Goal: Transaction & Acquisition: Purchase product/service

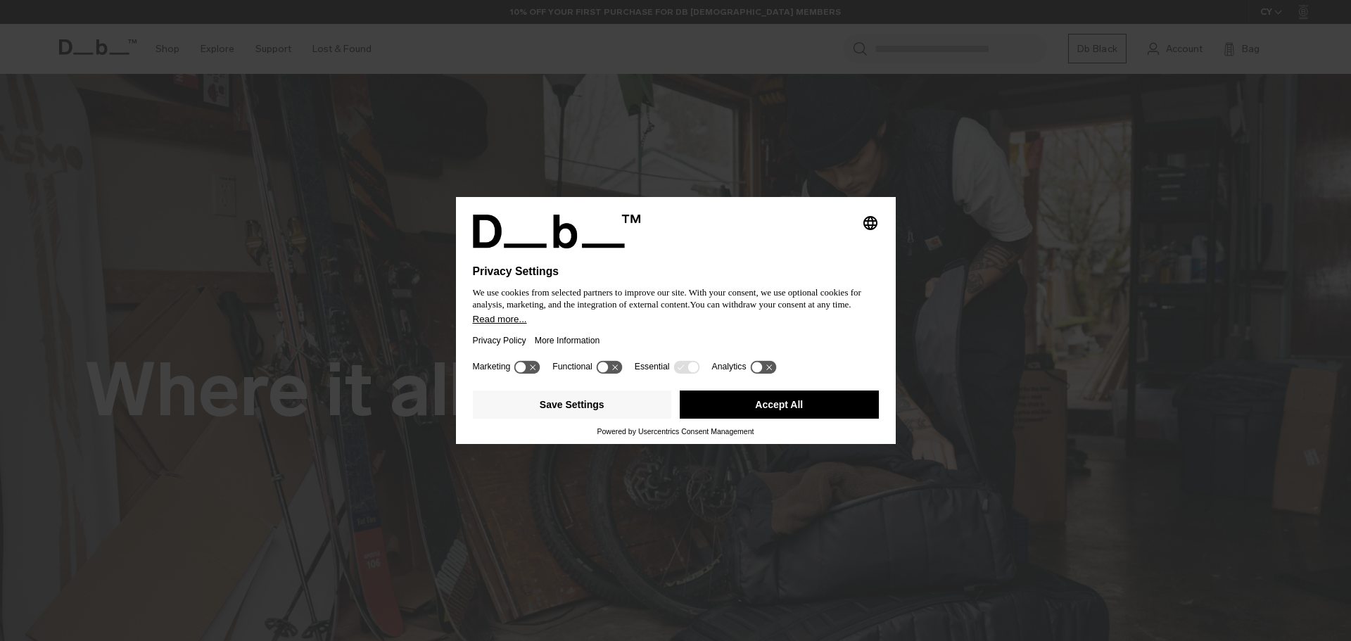
click at [741, 405] on button "Accept All" at bounding box center [779, 405] width 199 height 28
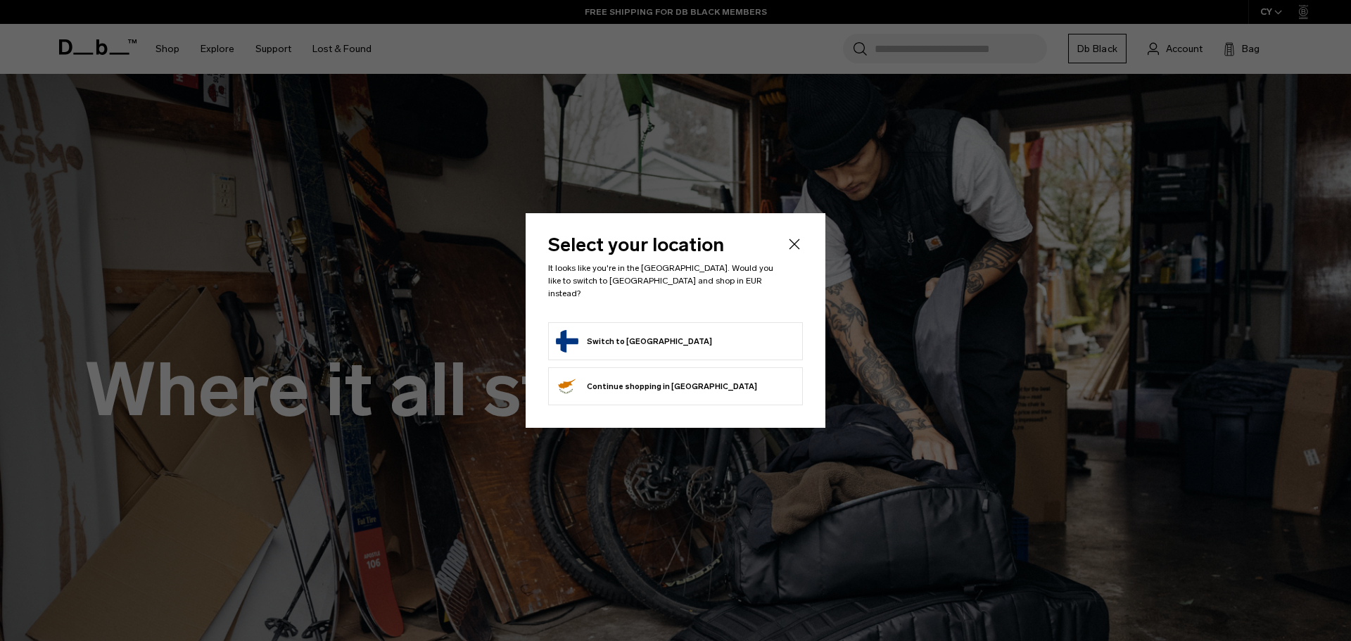
click at [707, 338] on form "Switch to Finland" at bounding box center [675, 341] width 239 height 23
click at [629, 339] on button "Switch to Finland" at bounding box center [634, 341] width 156 height 23
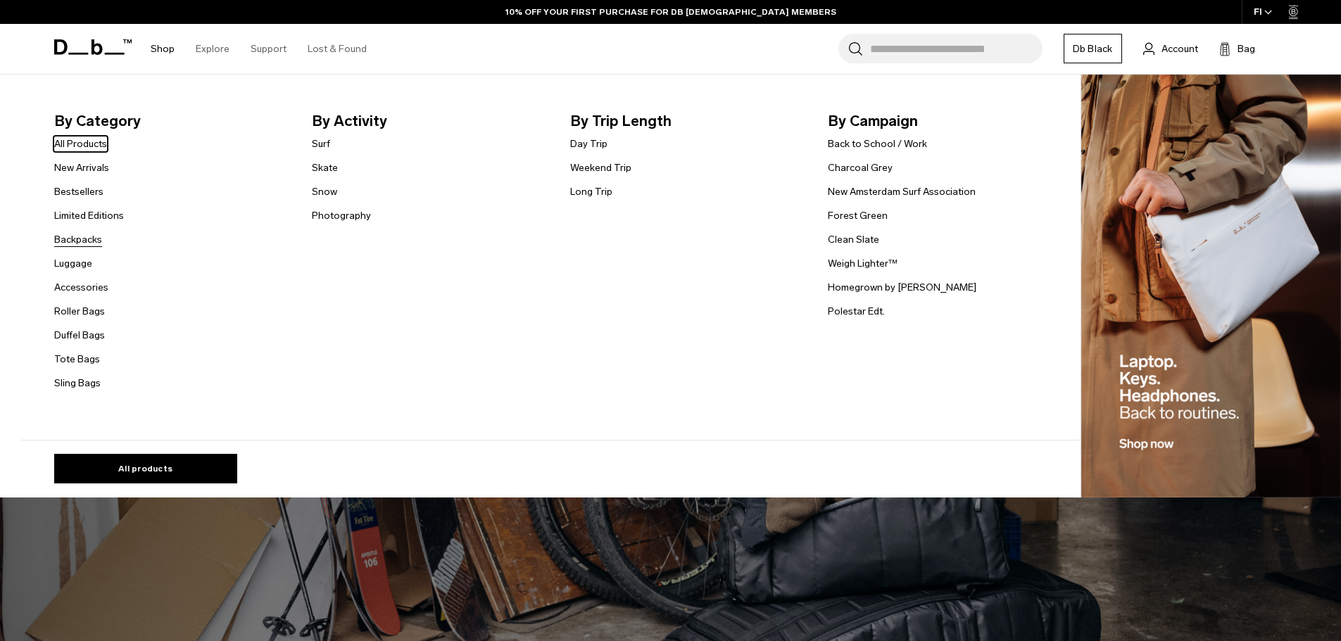
click at [87, 241] on link "Backpacks" at bounding box center [78, 239] width 48 height 15
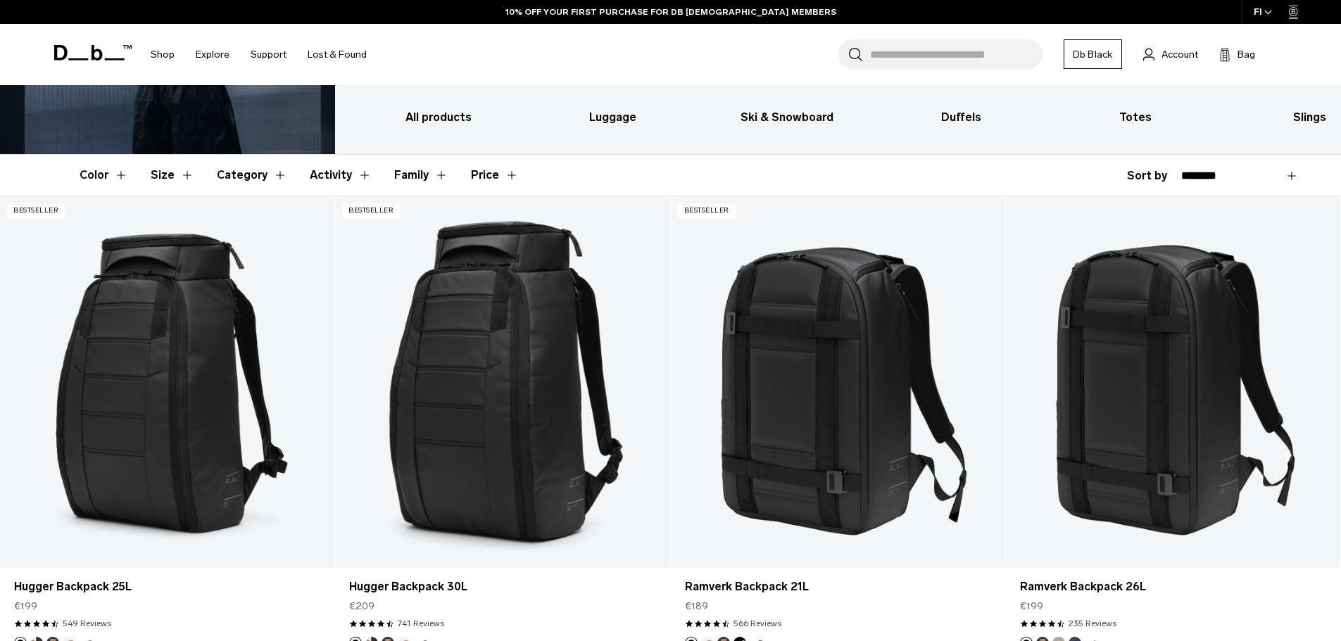
scroll to position [316, 0]
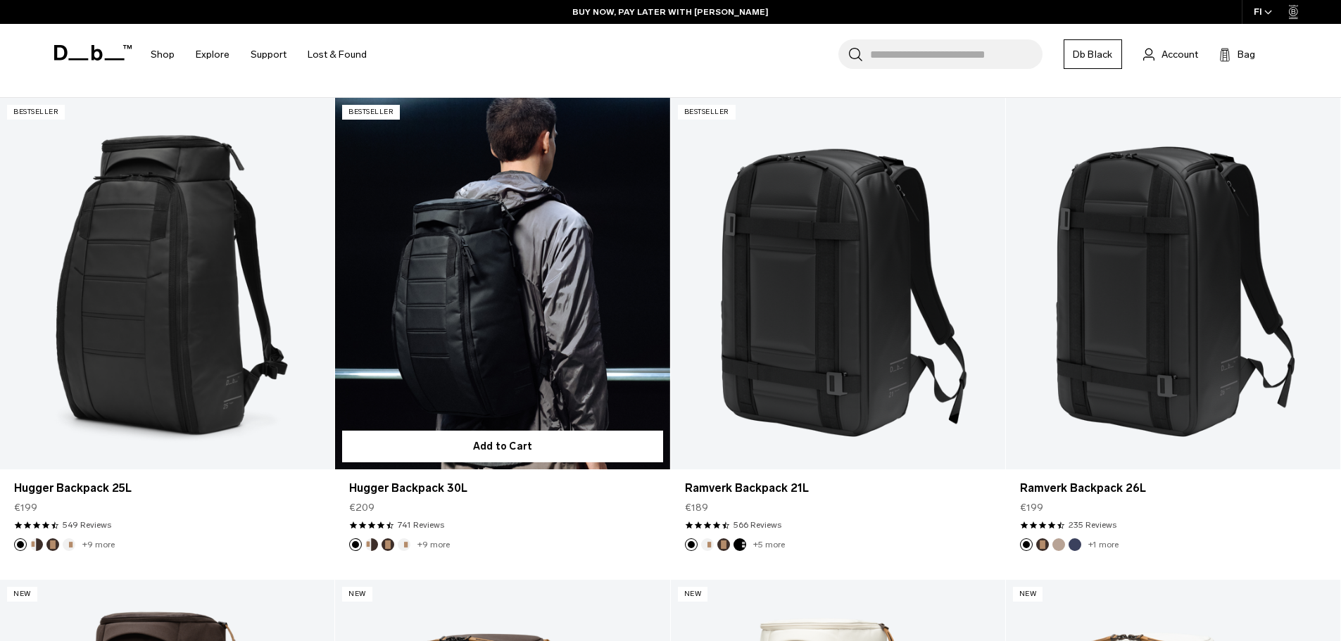
click at [486, 221] on link "Hugger Backpack 30L" at bounding box center [502, 284] width 334 height 372
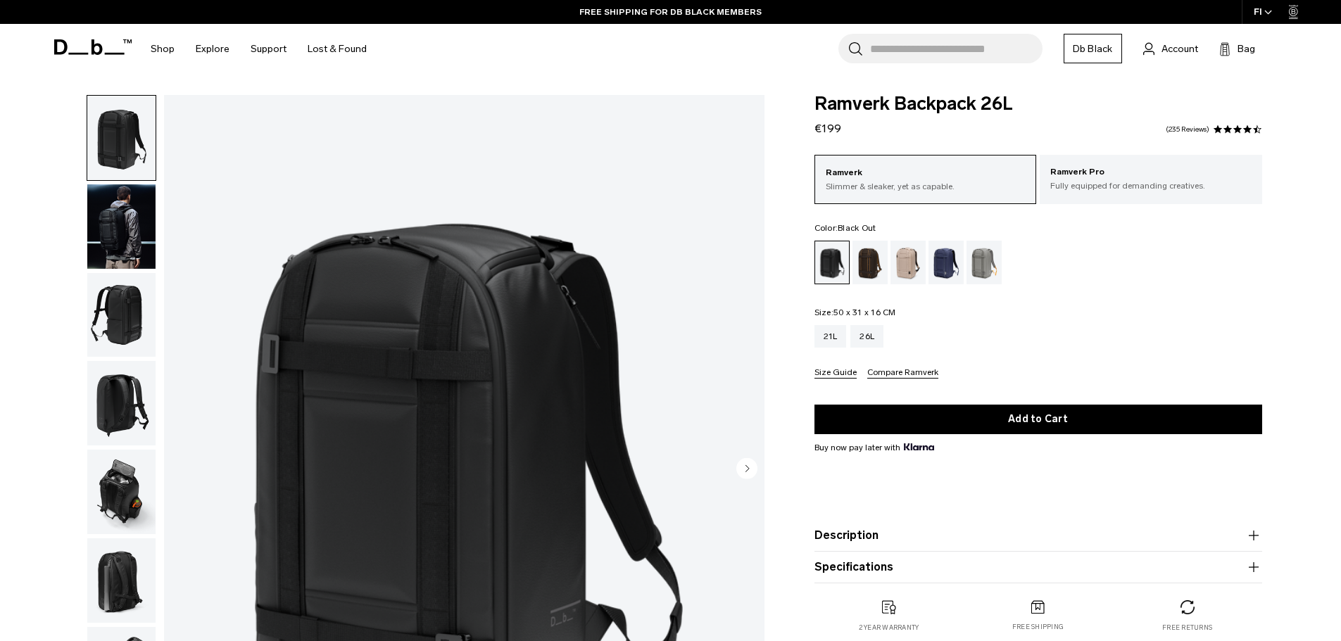
click at [129, 232] on img "button" at bounding box center [121, 226] width 68 height 84
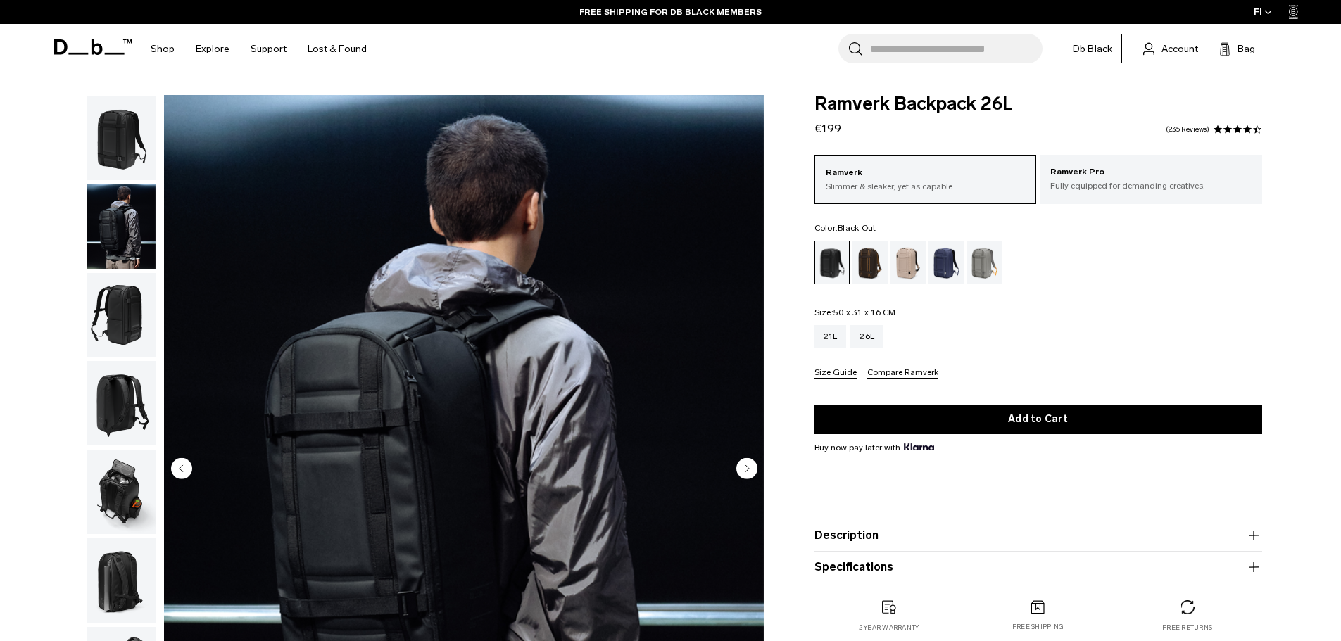
click at [114, 336] on img "button" at bounding box center [121, 315] width 68 height 84
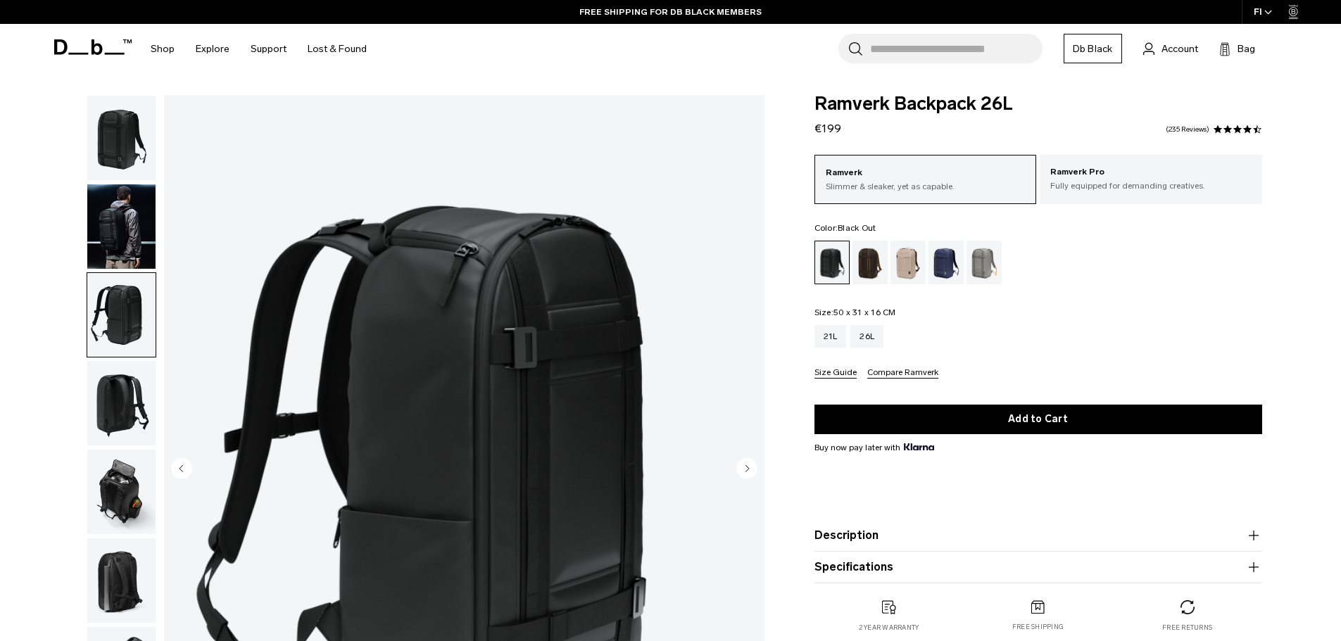
click at [123, 414] on img "button" at bounding box center [121, 403] width 68 height 84
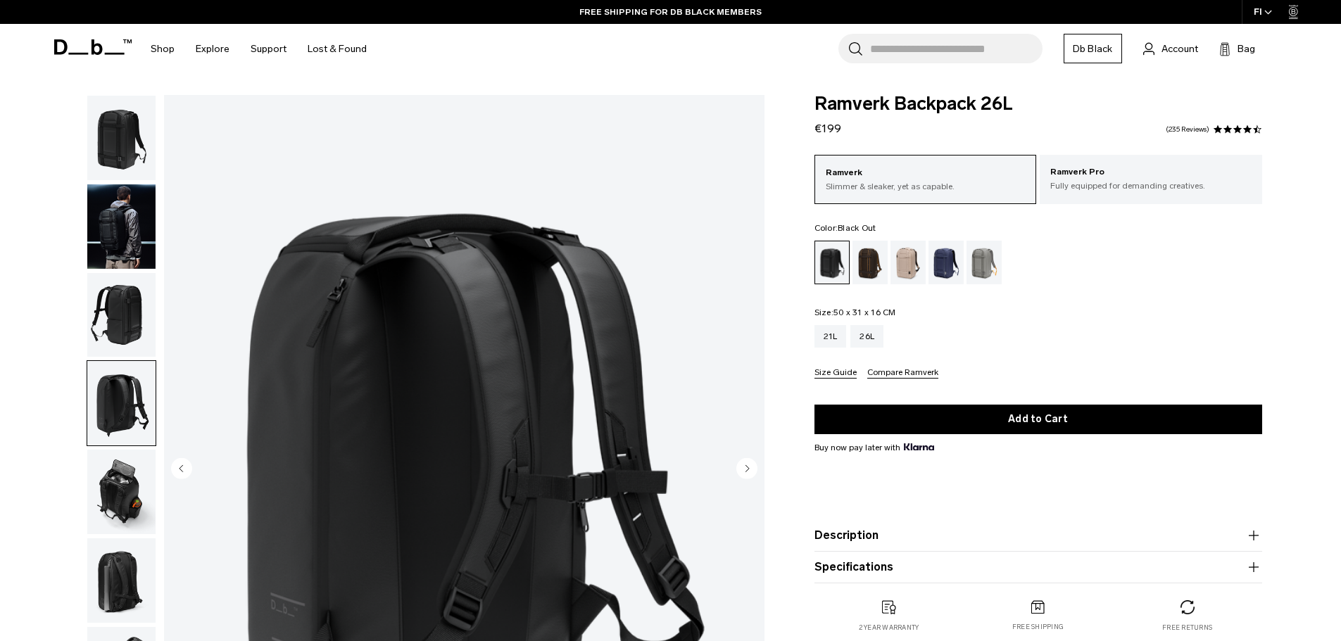
click at [125, 488] on img "button" at bounding box center [121, 492] width 68 height 84
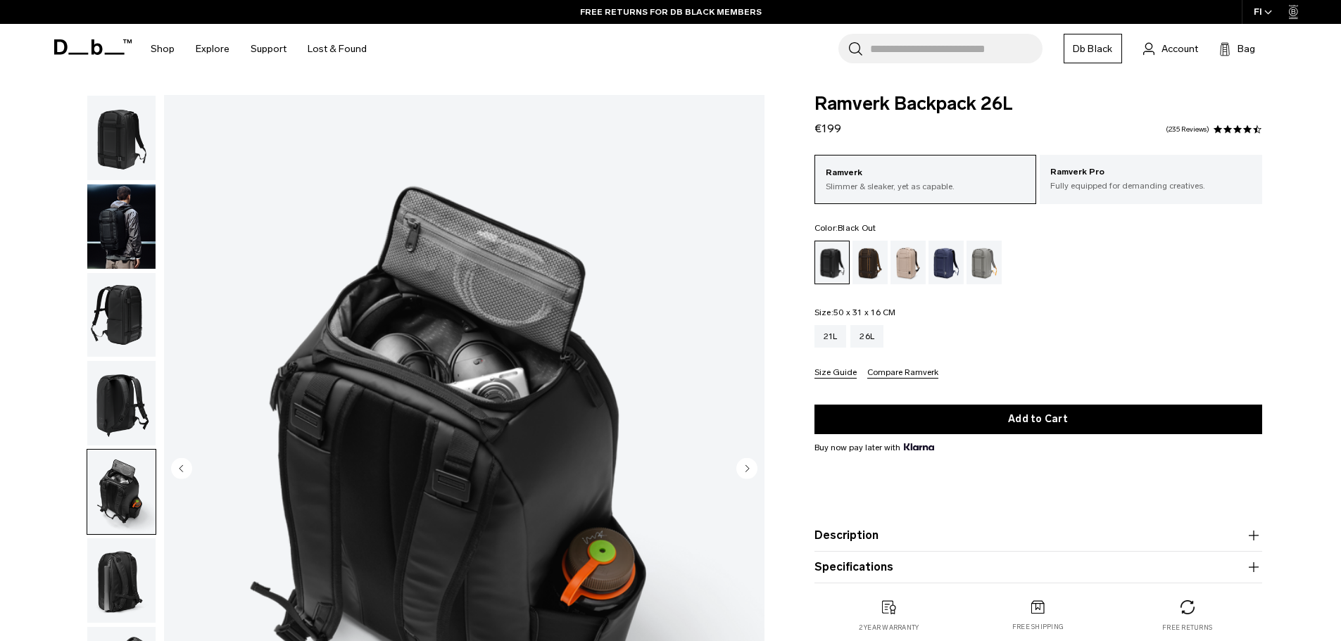
click at [125, 569] on img "button" at bounding box center [121, 580] width 68 height 84
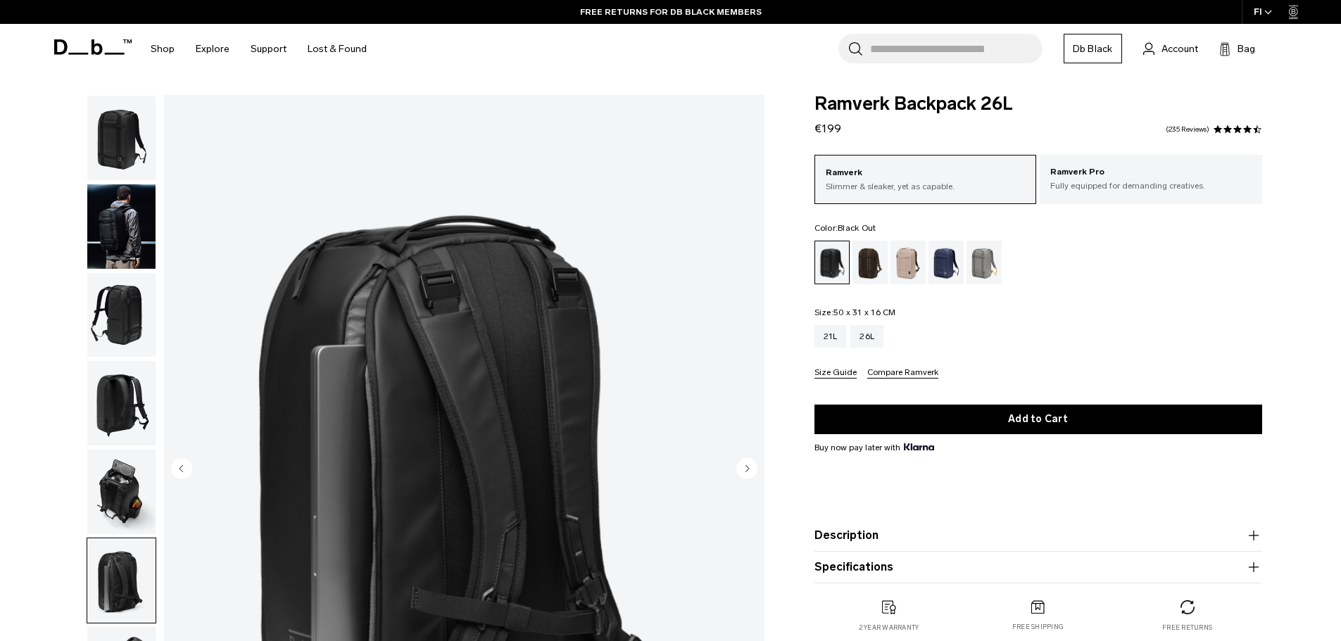
click at [739, 466] on circle "Next slide" at bounding box center [746, 467] width 21 height 21
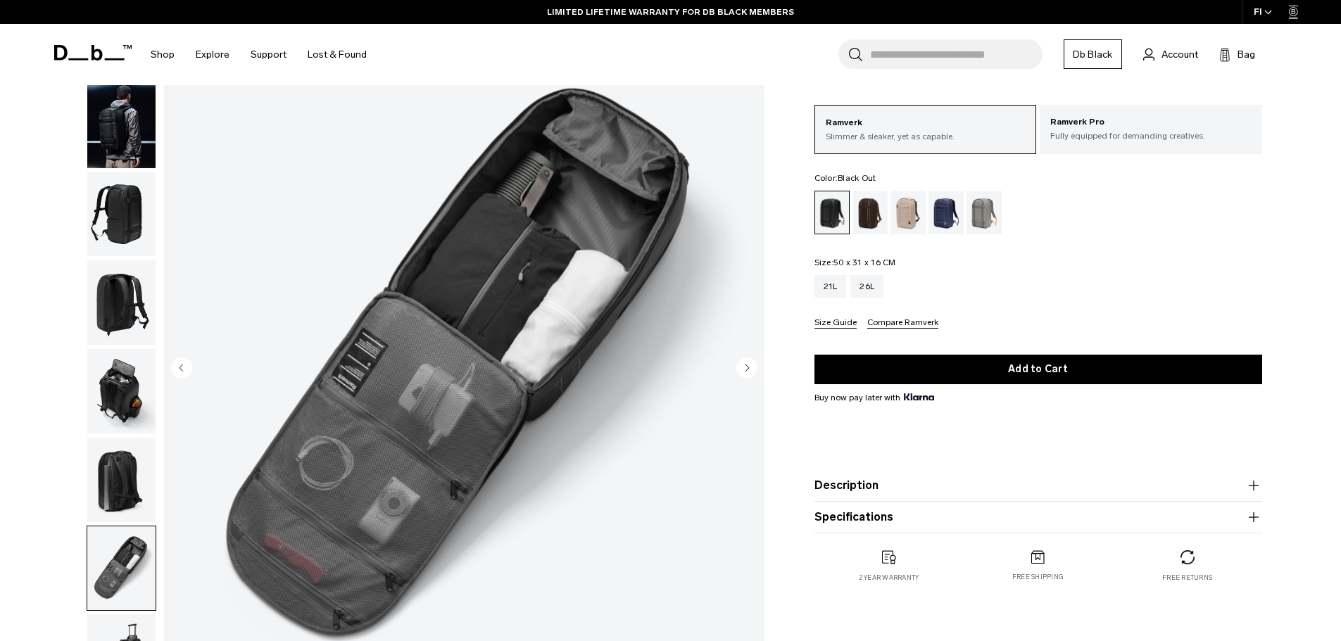
scroll to position [107, 0]
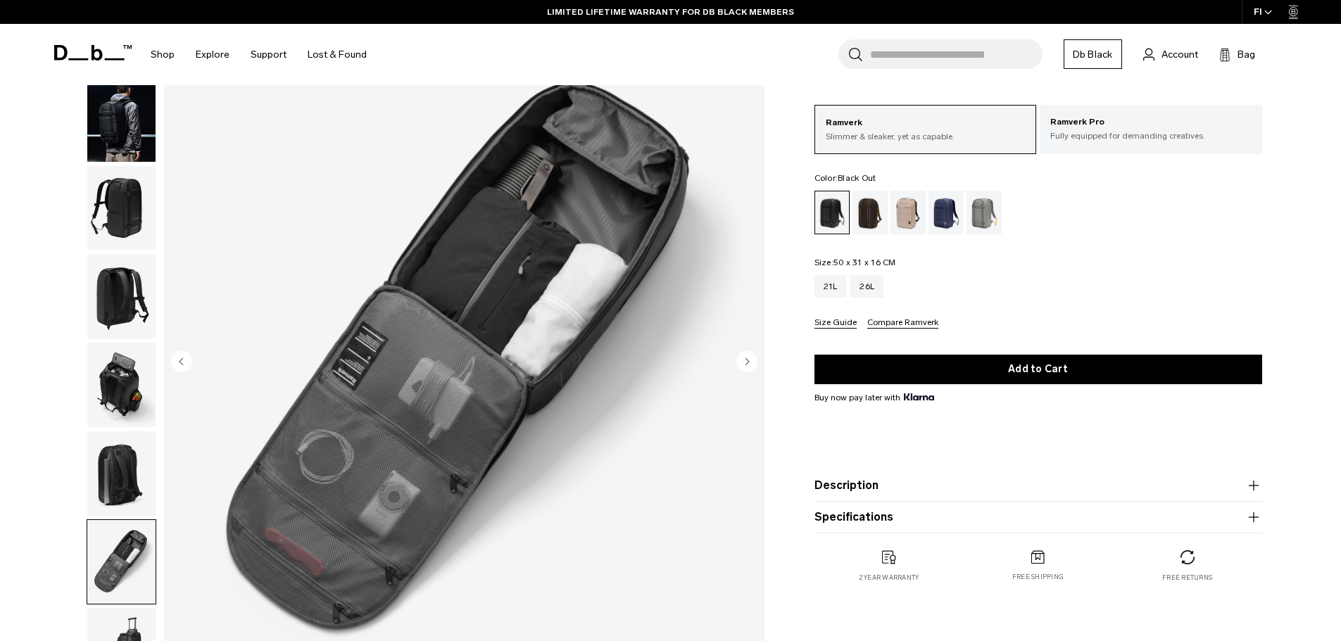
click at [743, 362] on circle "Next slide" at bounding box center [746, 360] width 21 height 21
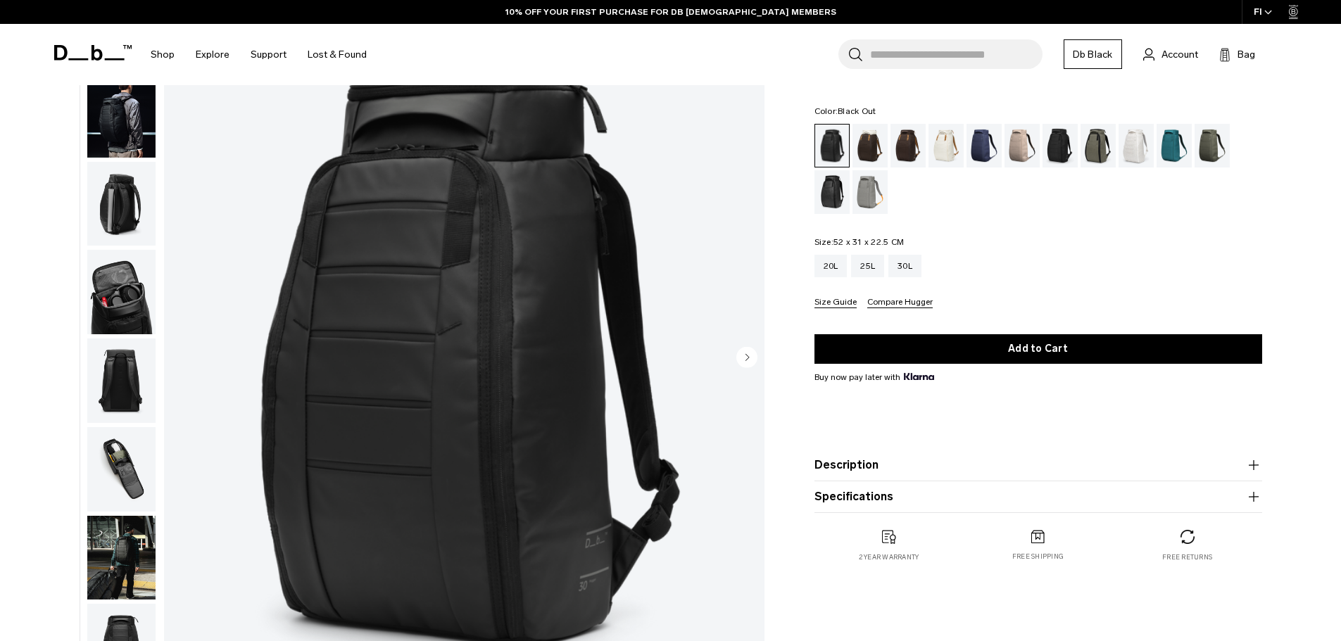
scroll to position [119, 0]
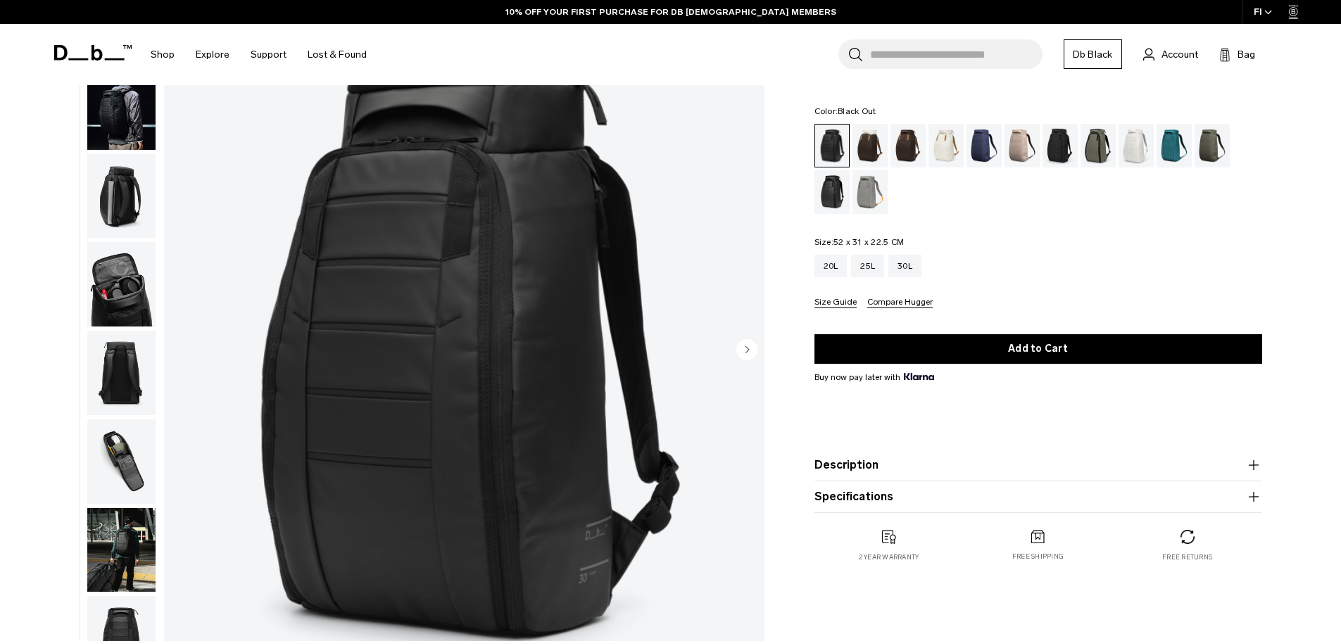
click at [748, 348] on circle "Next slide" at bounding box center [746, 349] width 21 height 21
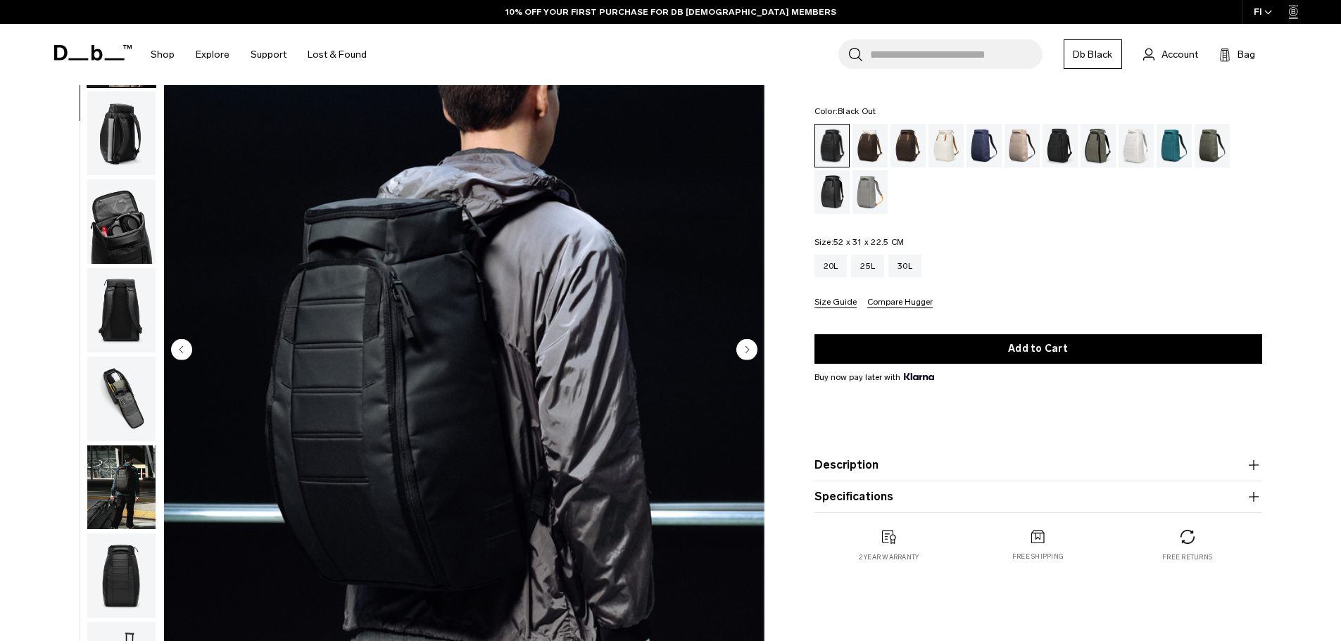
scroll to position [89, 0]
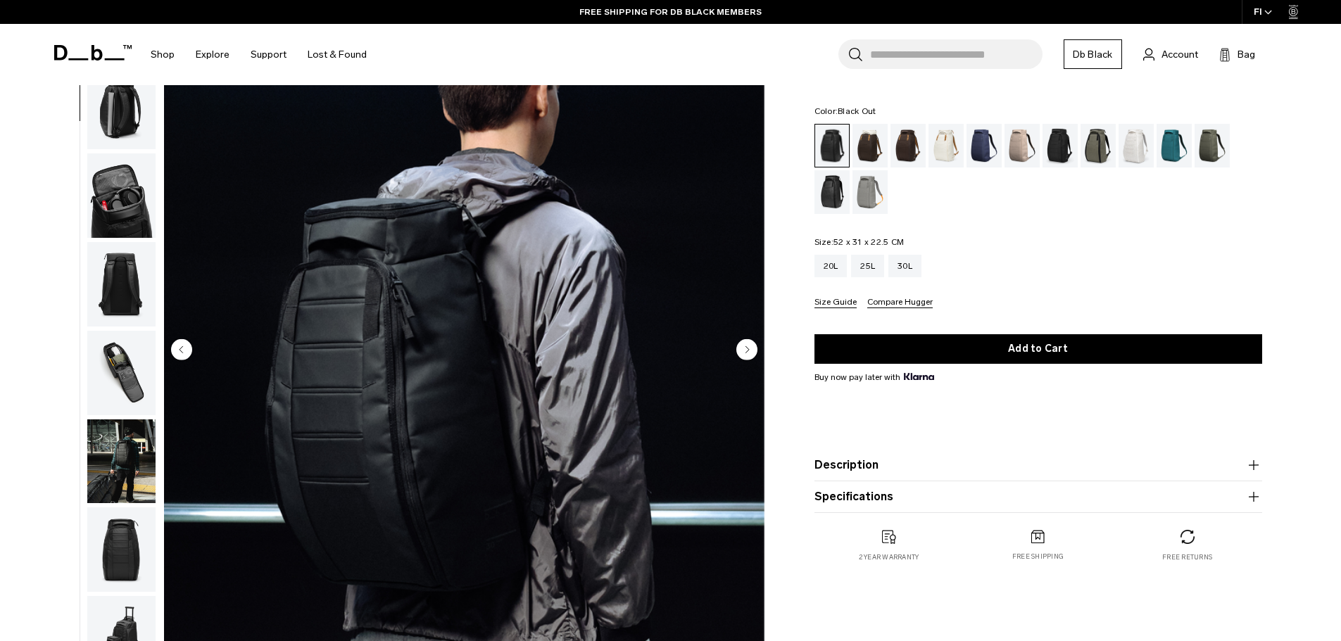
click at [748, 348] on circle "Next slide" at bounding box center [746, 349] width 21 height 21
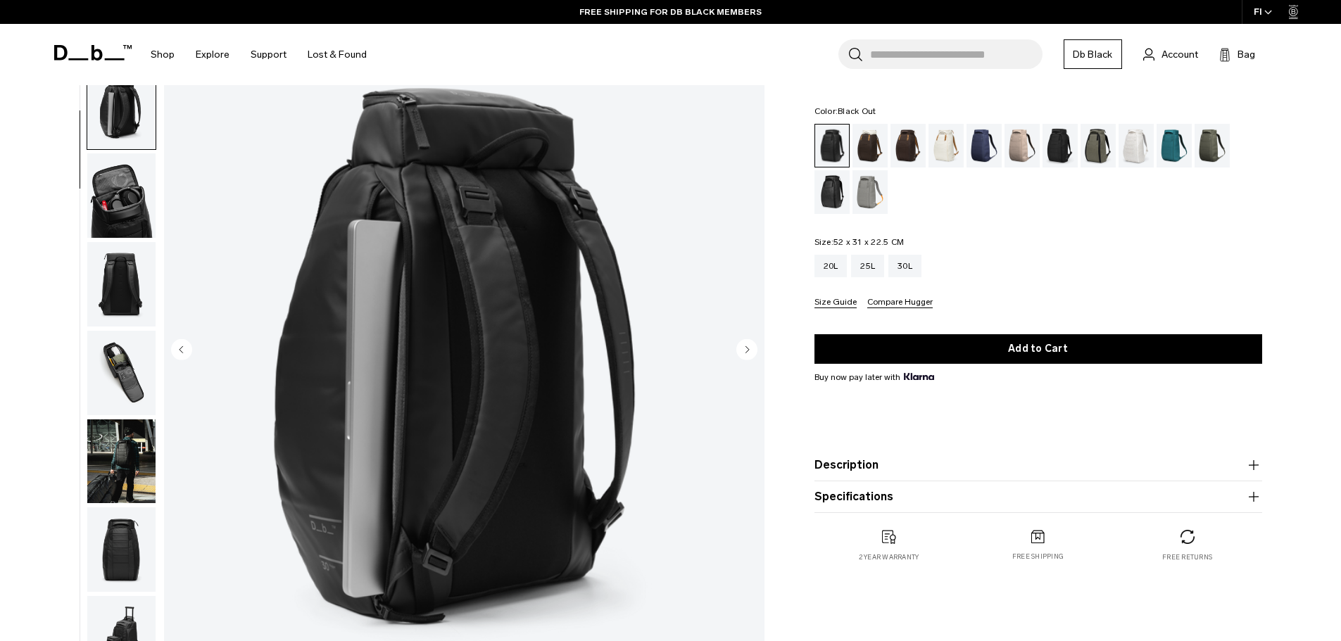
scroll to position [177, 0]
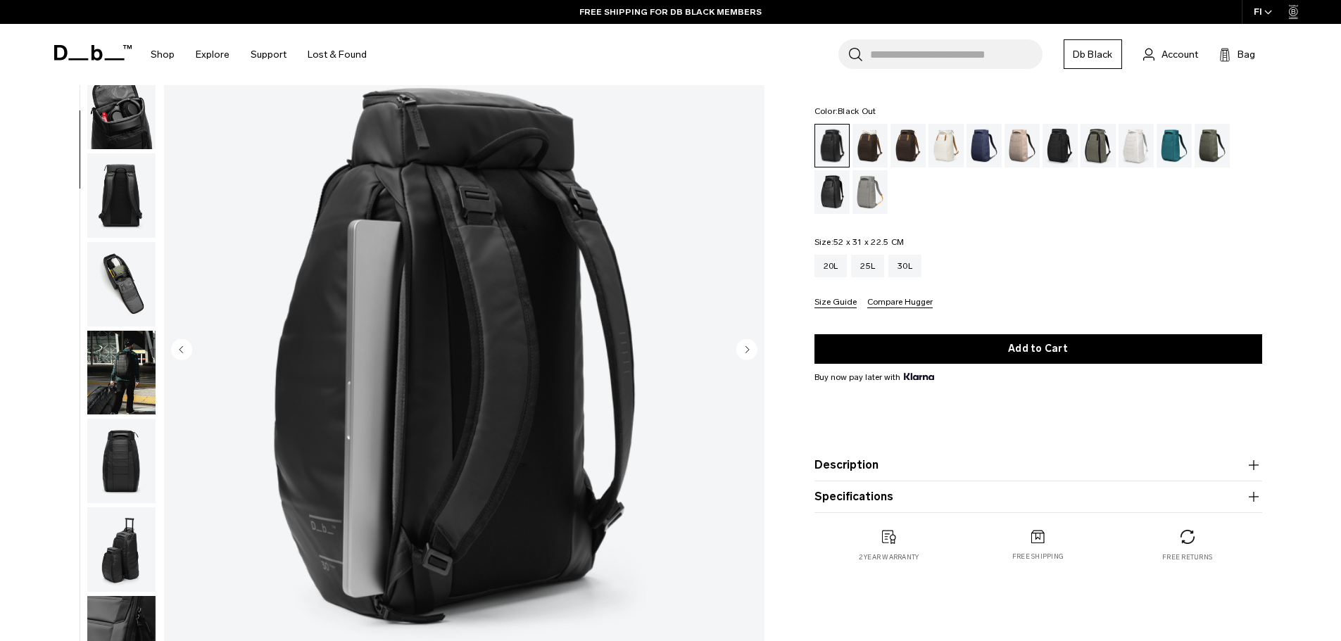
click at [748, 348] on circle "Next slide" at bounding box center [746, 349] width 21 height 21
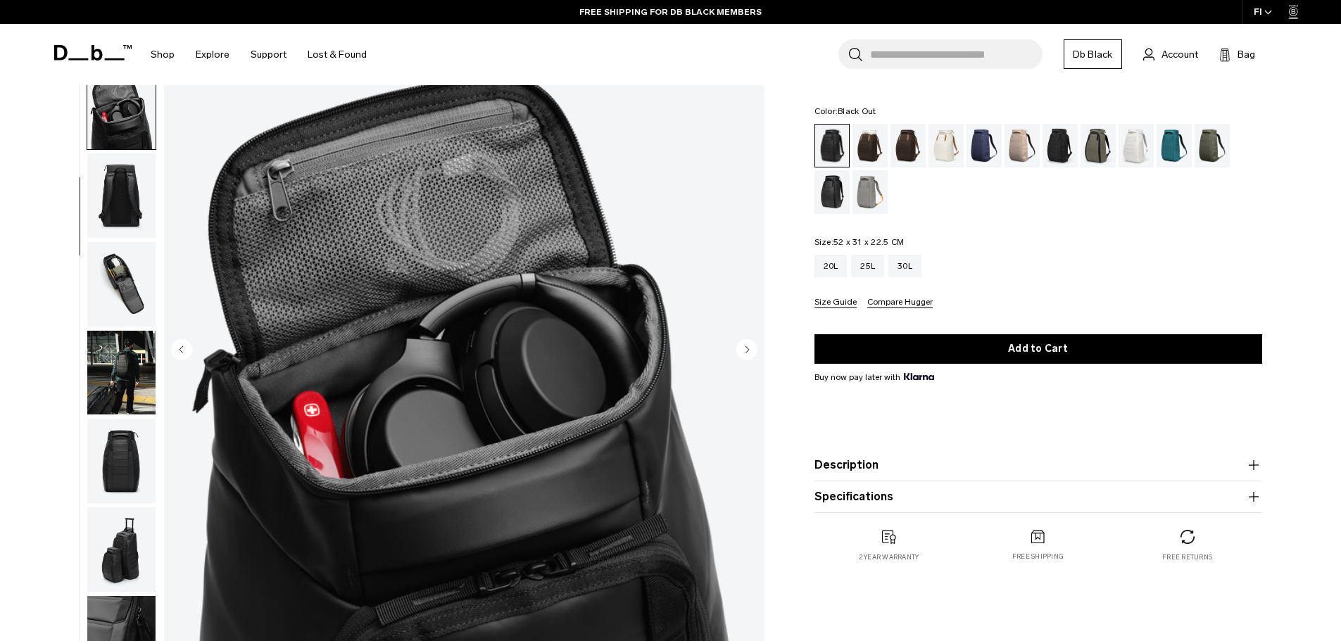
scroll to position [222, 0]
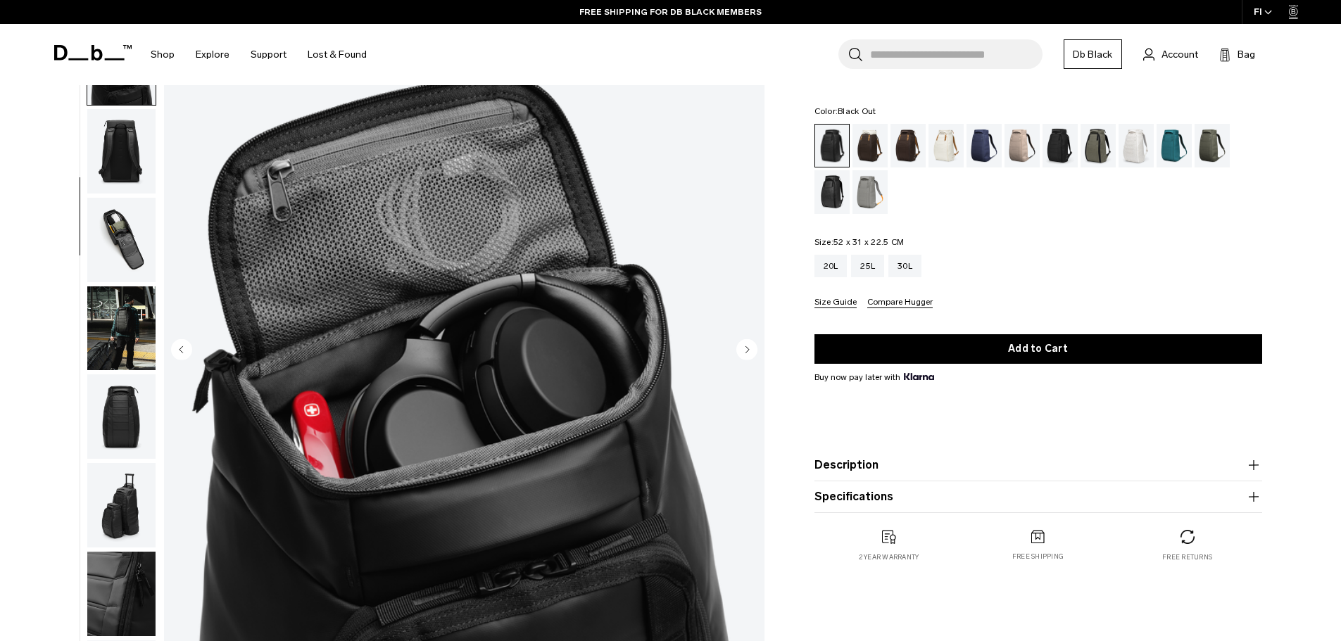
click at [748, 348] on circle "Next slide" at bounding box center [746, 349] width 21 height 21
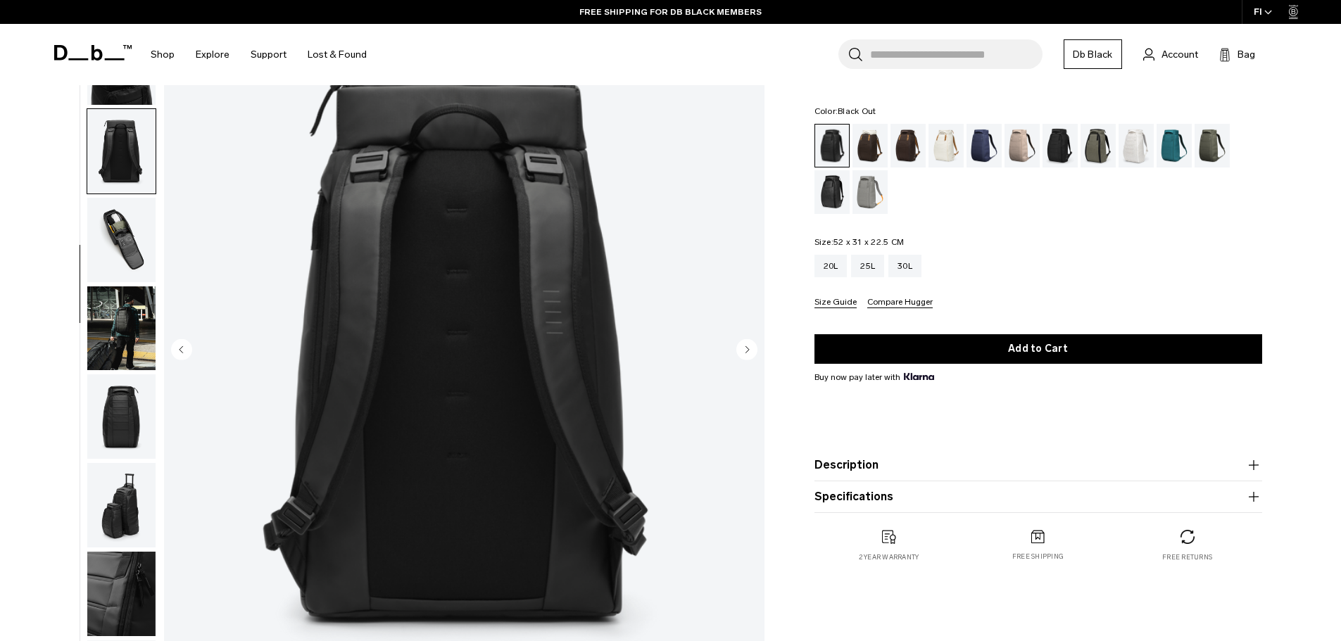
click at [748, 348] on circle "Next slide" at bounding box center [746, 349] width 21 height 21
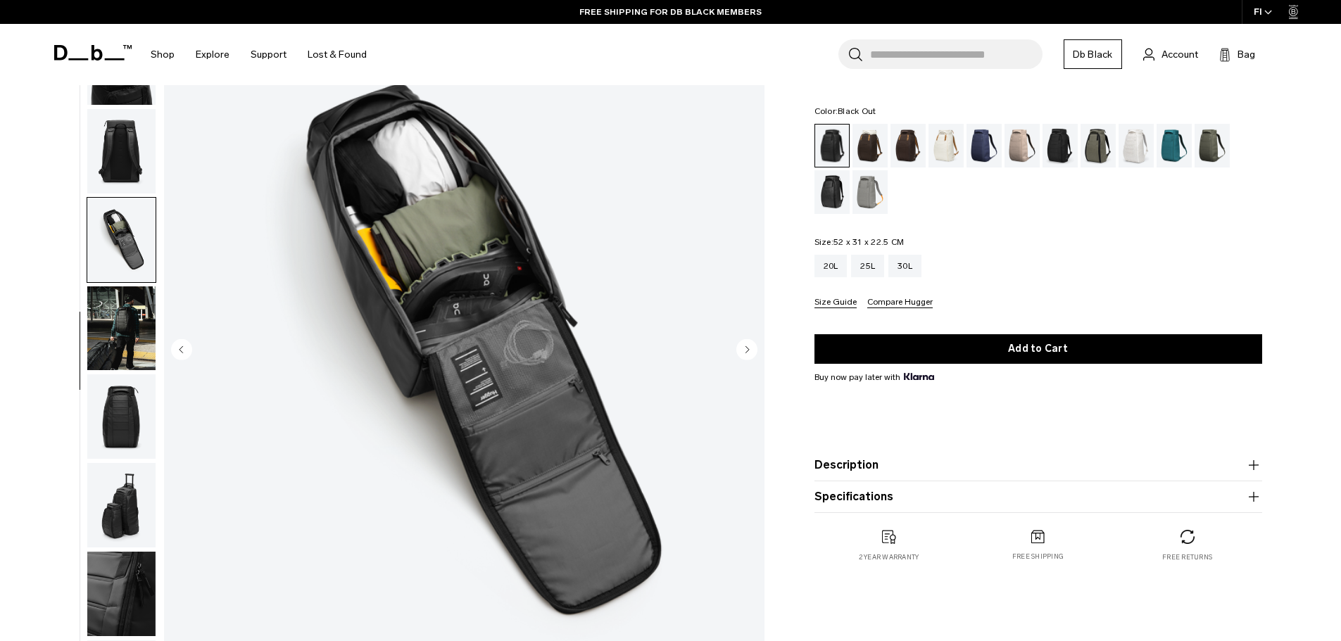
click at [748, 348] on circle "Next slide" at bounding box center [746, 349] width 21 height 21
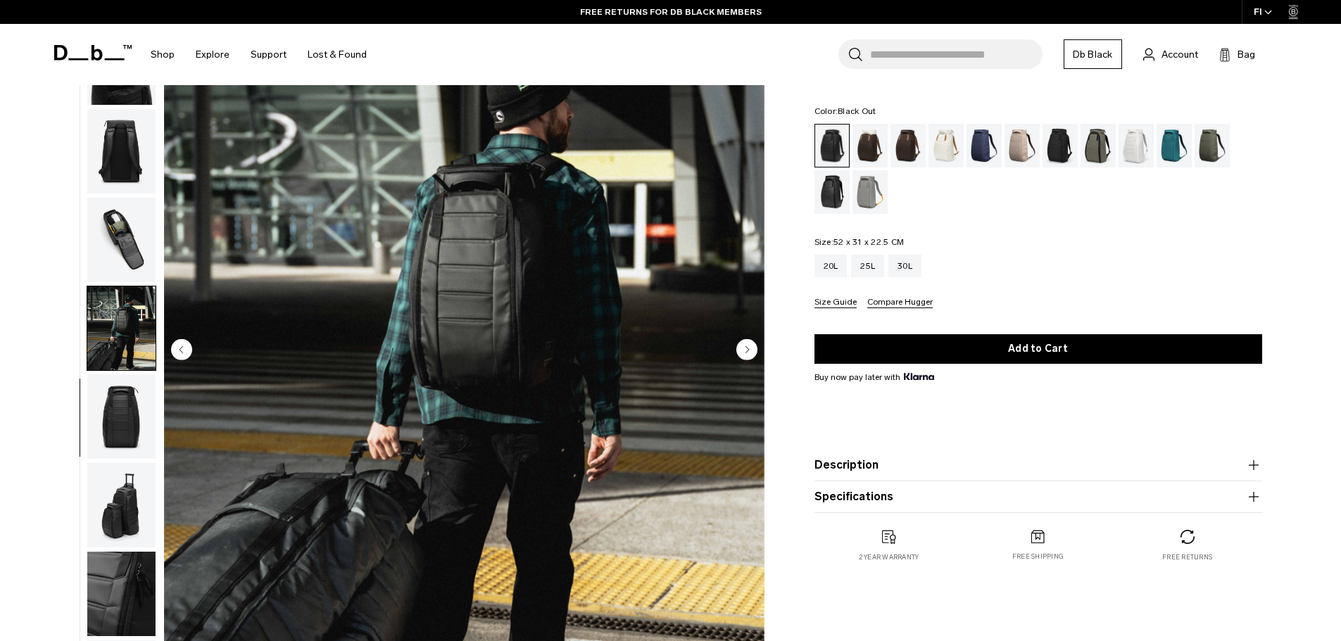
click at [186, 348] on circle "Previous slide" at bounding box center [181, 349] width 21 height 21
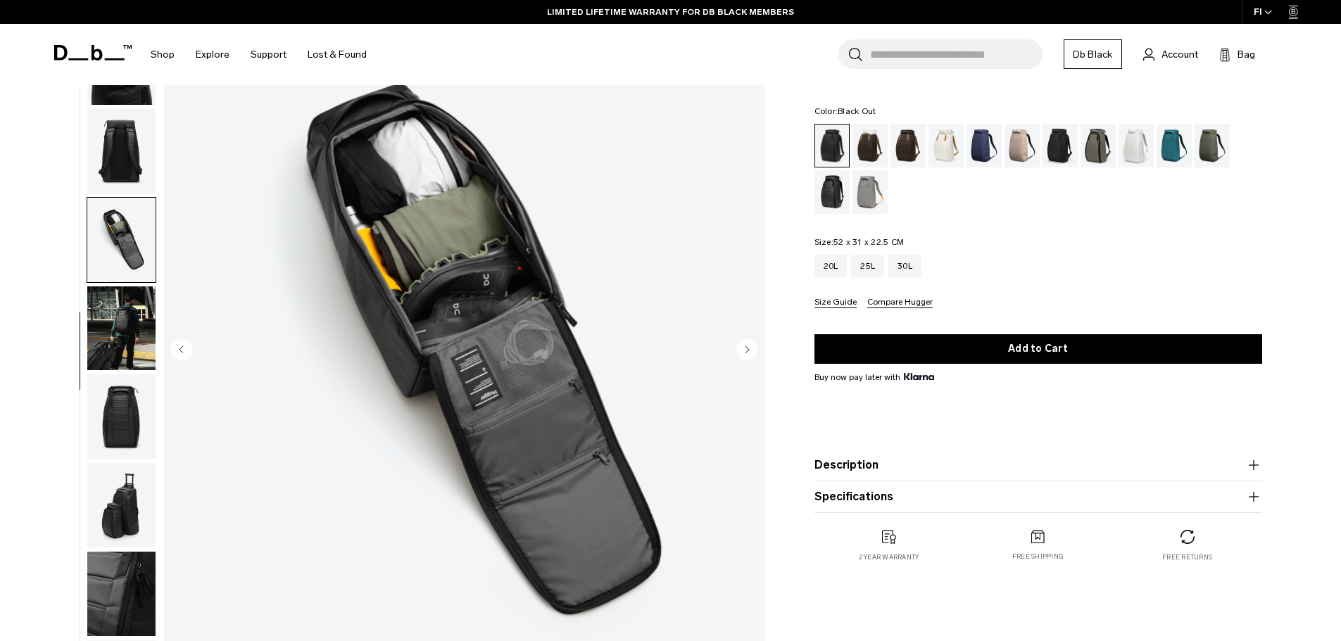
click at [750, 347] on circle "Next slide" at bounding box center [746, 349] width 21 height 21
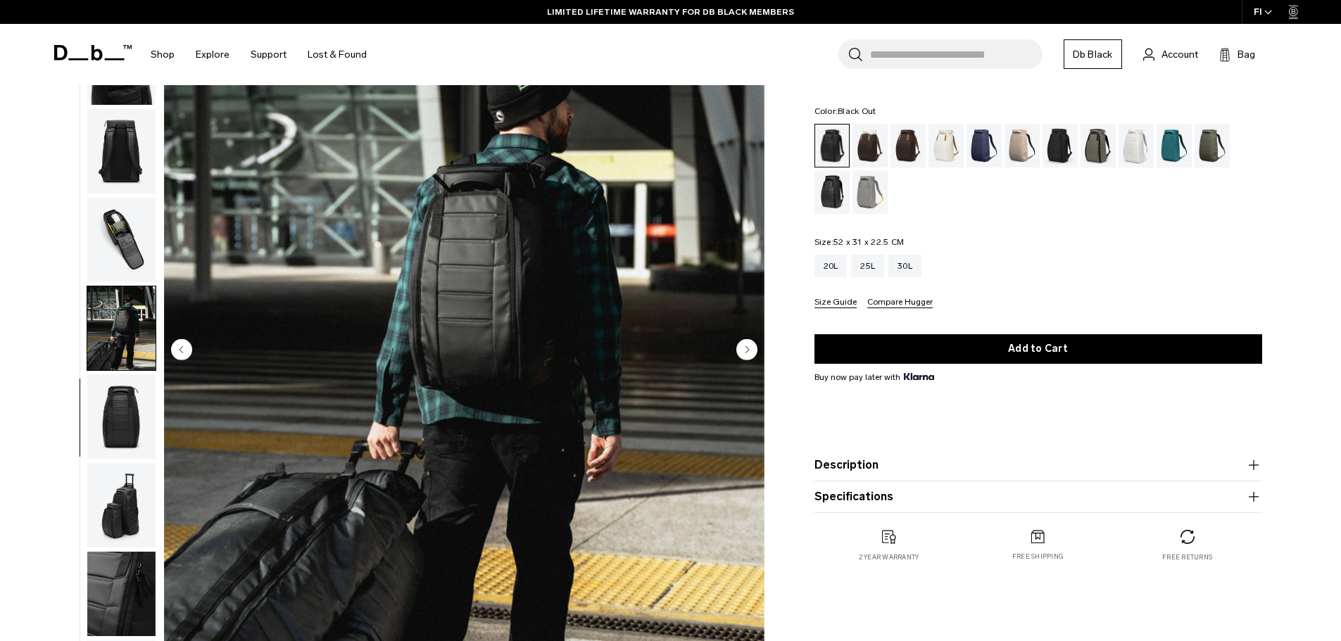
click at [750, 347] on circle "Next slide" at bounding box center [746, 349] width 21 height 21
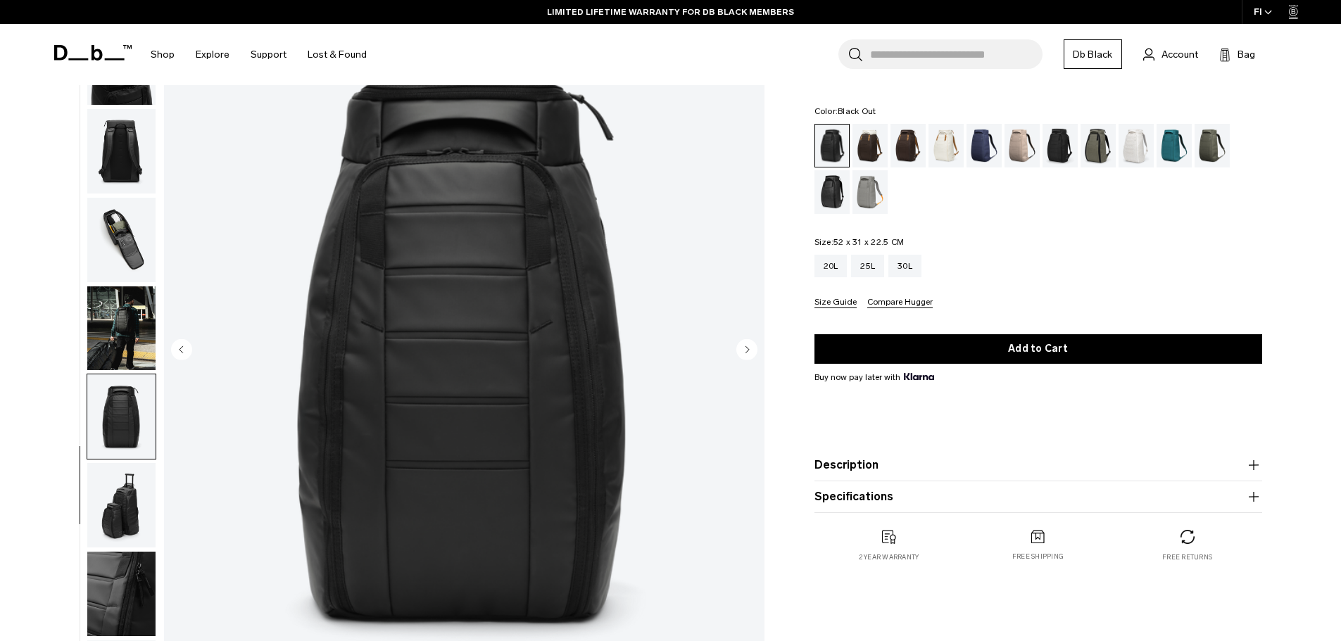
click at [750, 347] on circle "Next slide" at bounding box center [746, 349] width 21 height 21
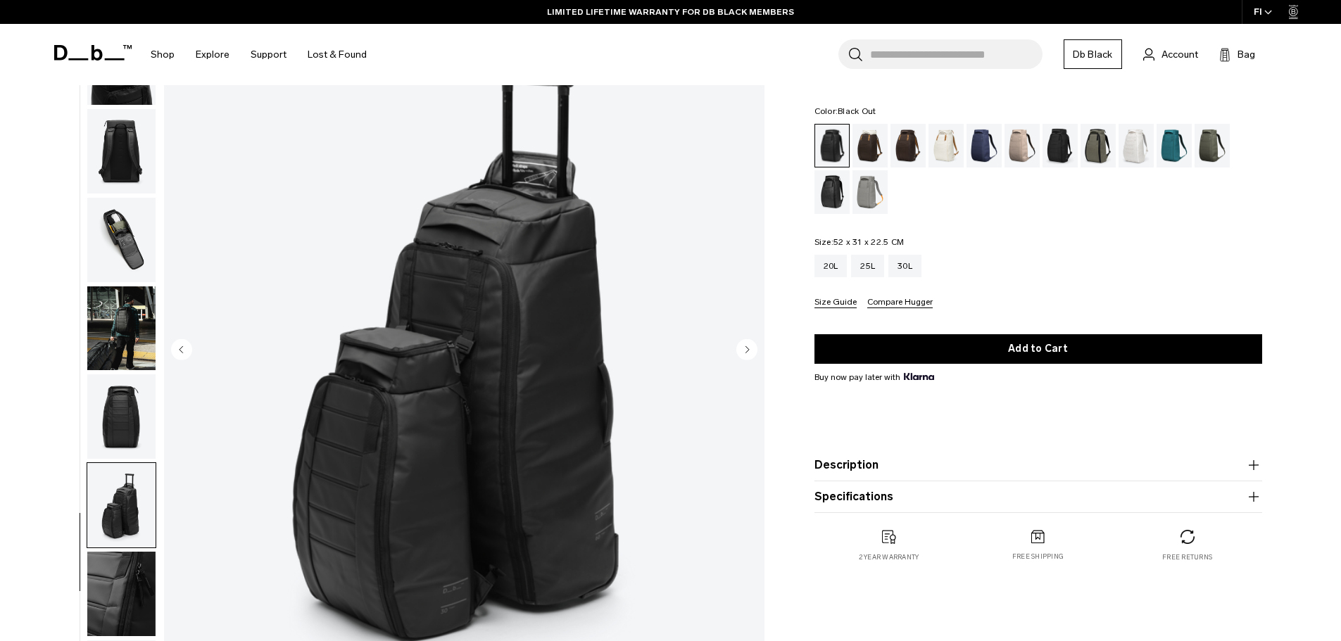
click at [750, 347] on circle "Next slide" at bounding box center [746, 349] width 21 height 21
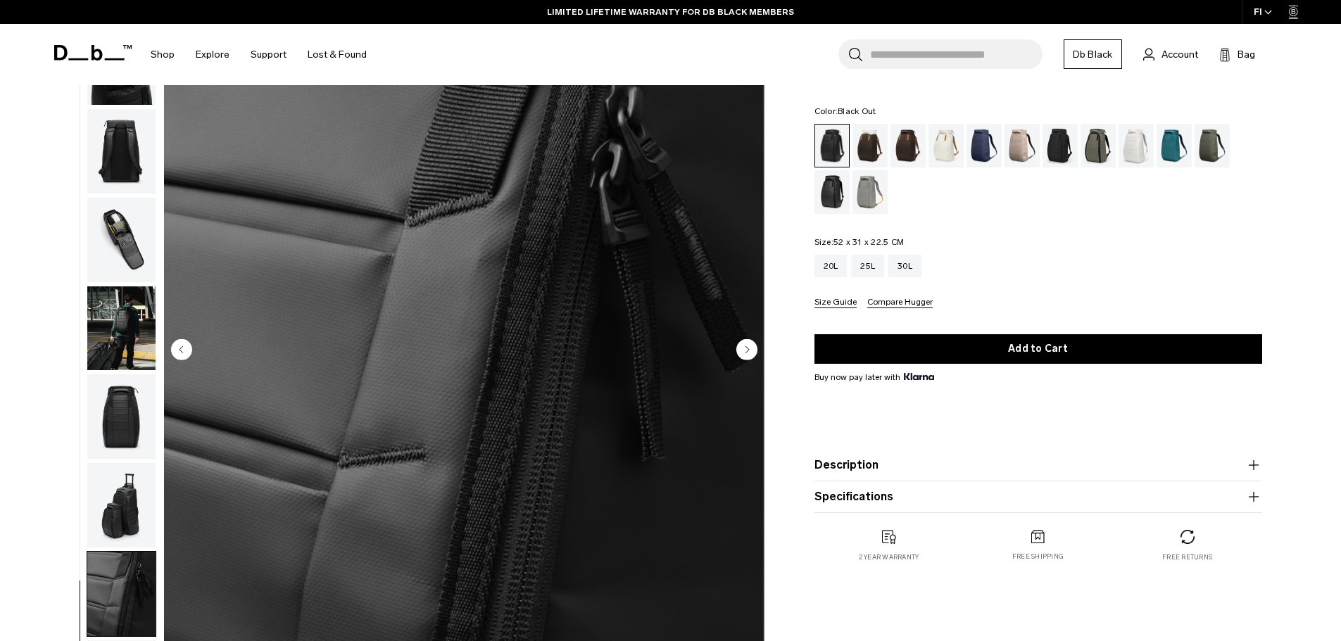
click at [750, 347] on circle "Next slide" at bounding box center [746, 349] width 21 height 21
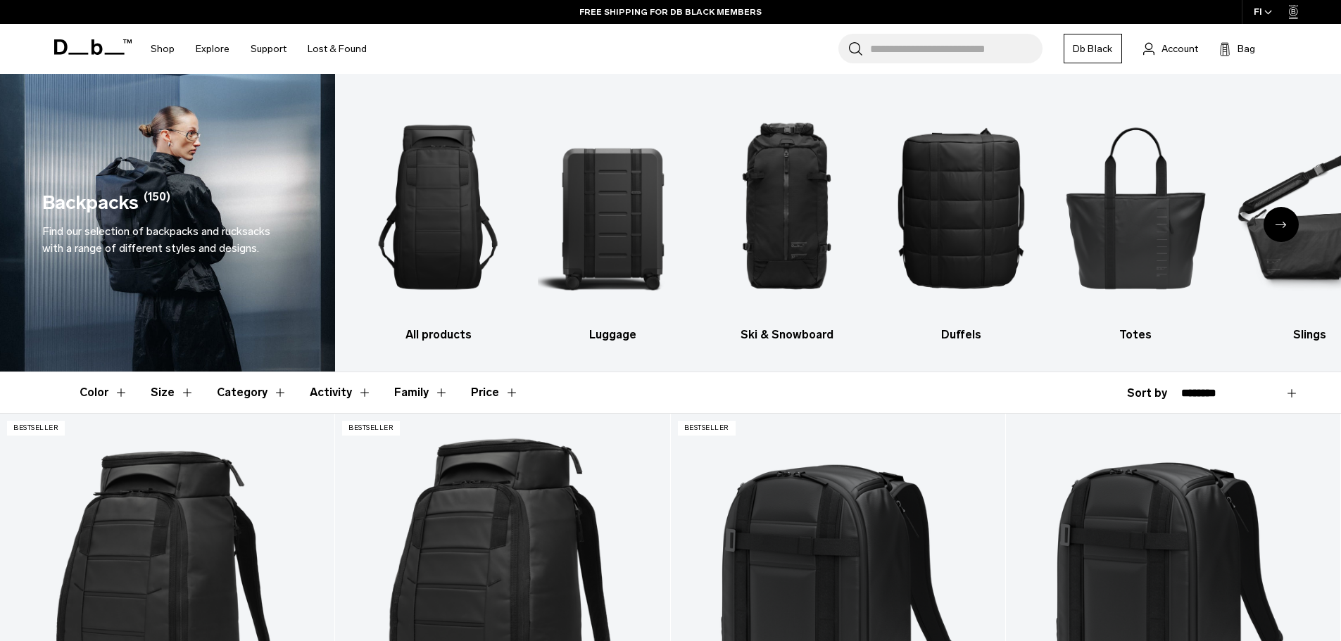
click at [122, 386] on button "Color" at bounding box center [104, 392] width 49 height 41
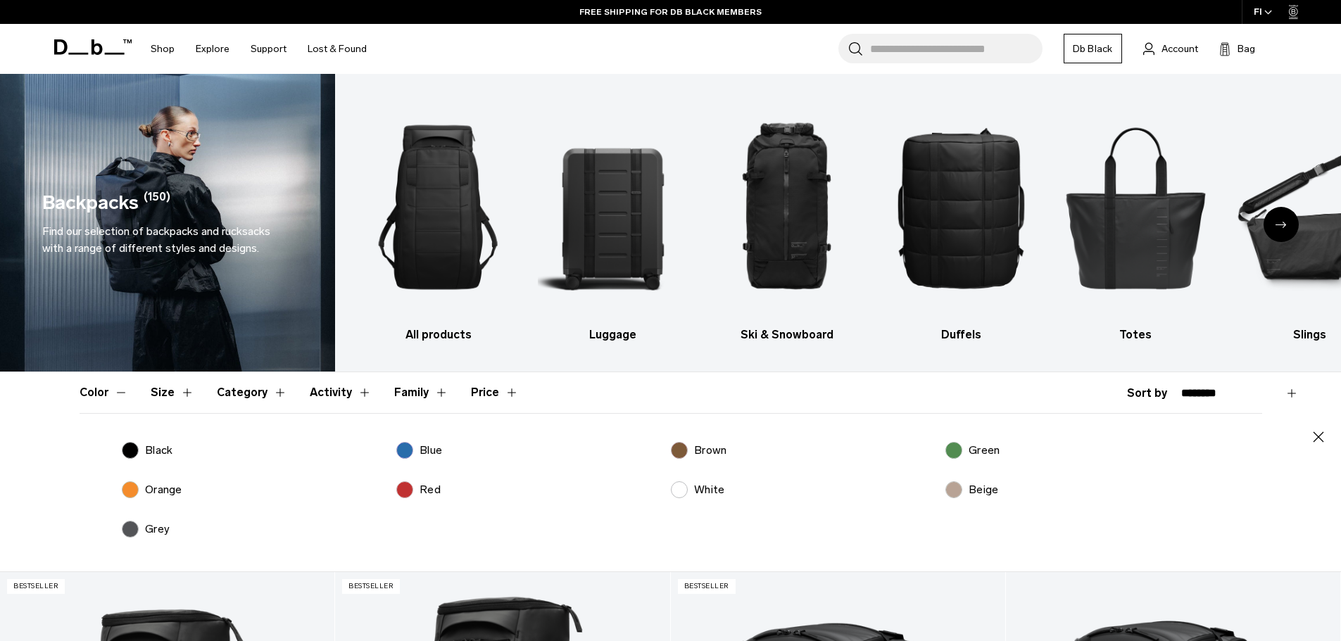
click at [125, 452] on label "Black" at bounding box center [147, 450] width 51 height 17
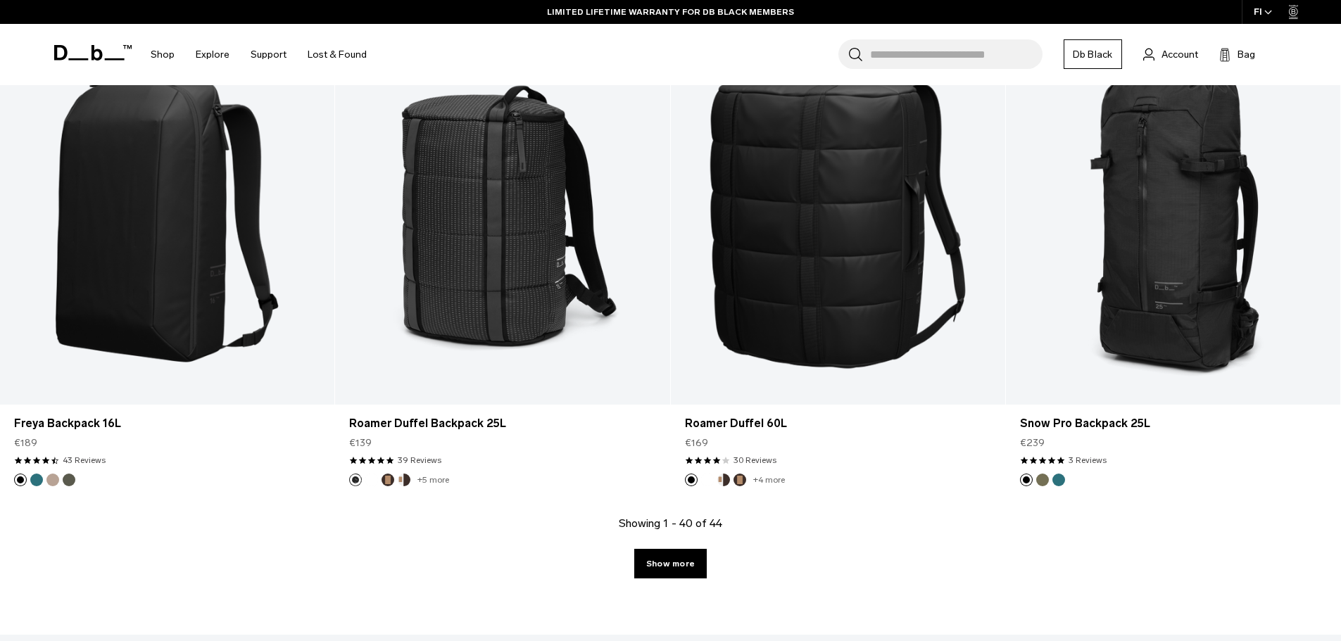
scroll to position [4937, 0]
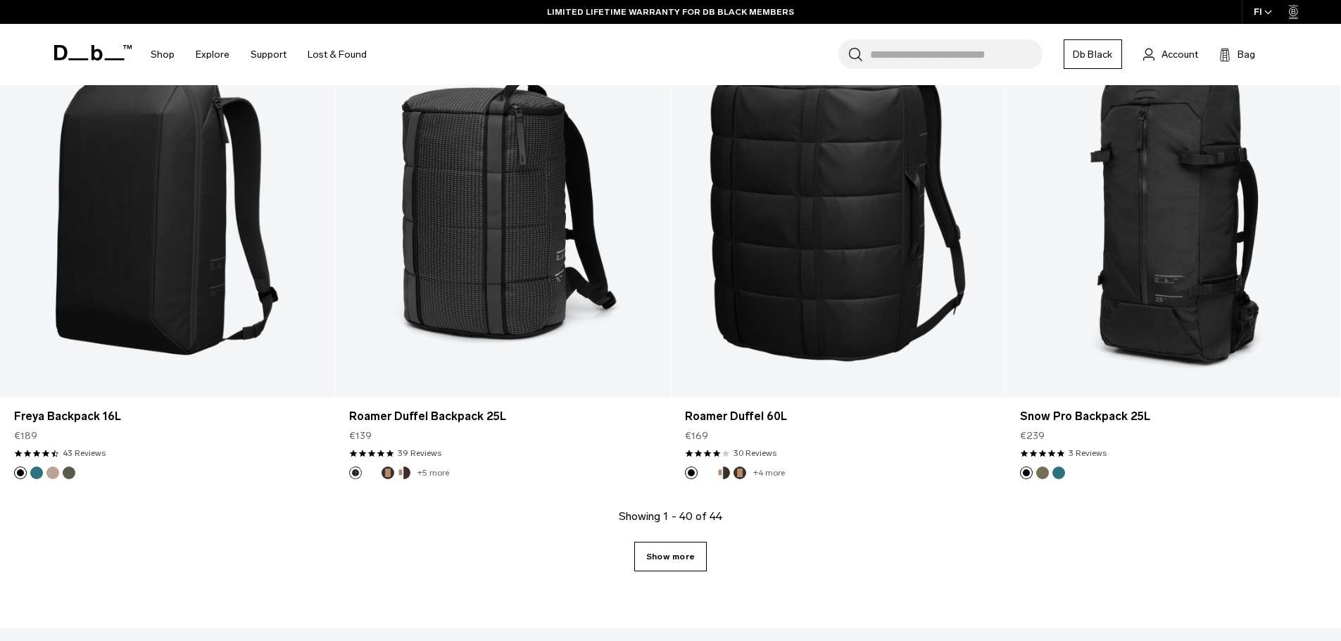
click at [681, 568] on link "Show more" at bounding box center [670, 557] width 72 height 30
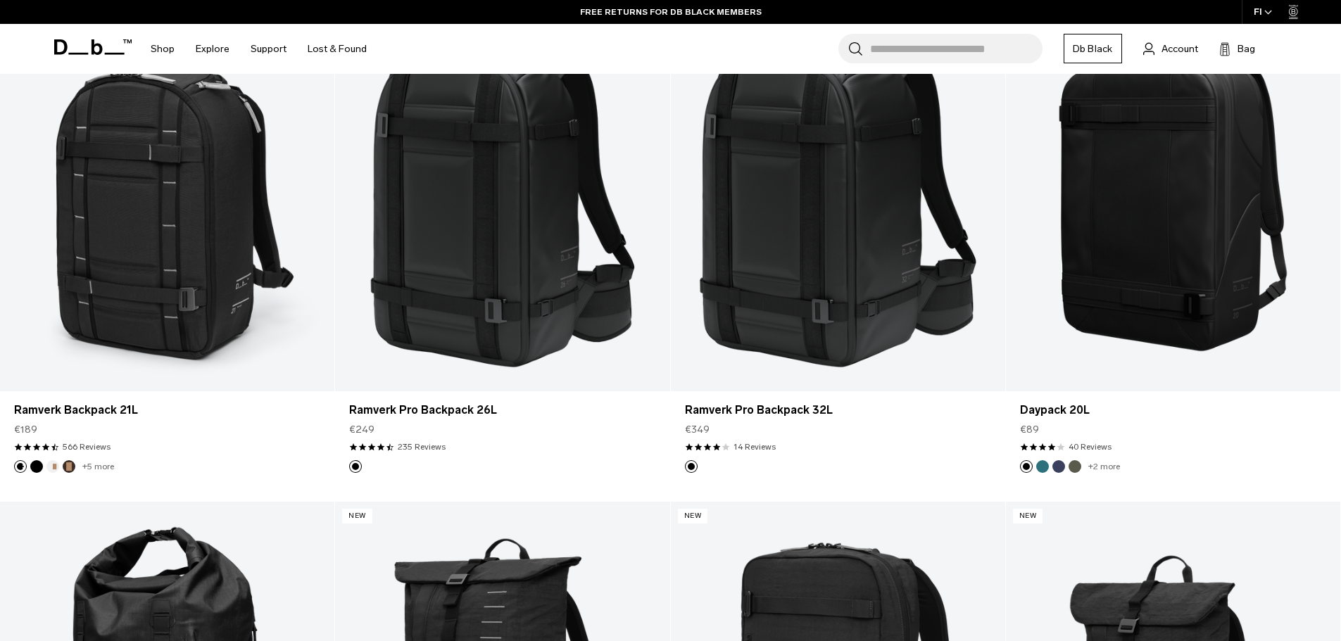
scroll to position [1288, 0]
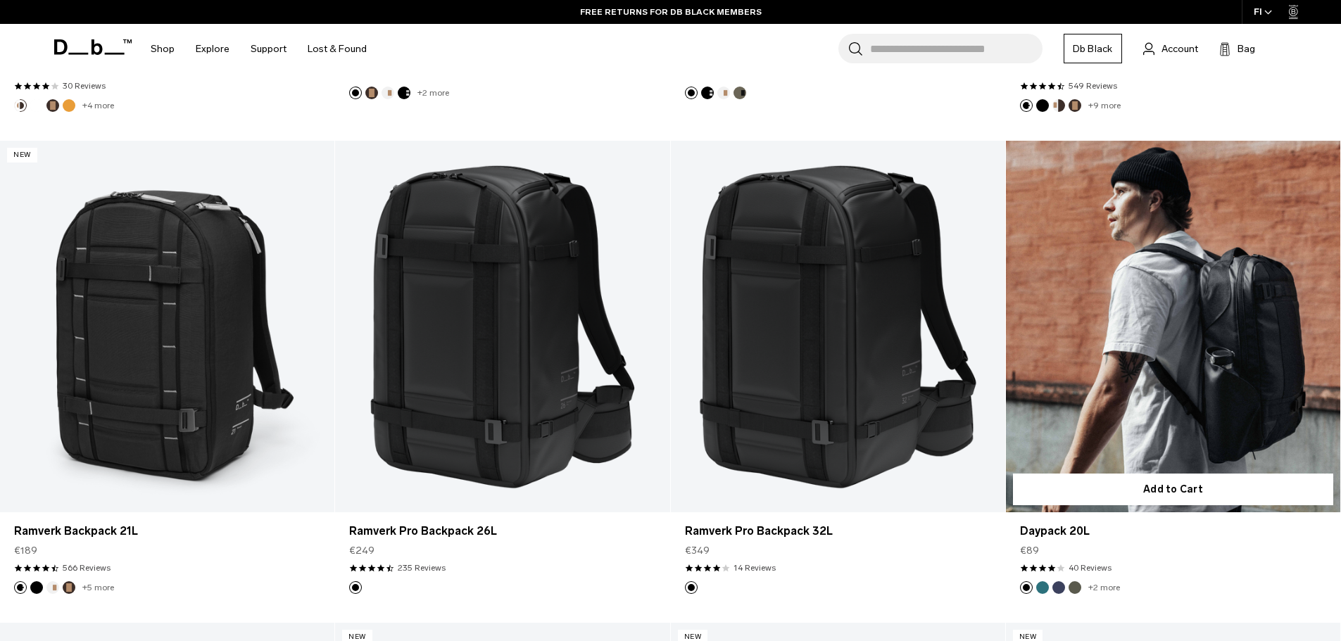
click at [1195, 264] on link "Daypack 20L" at bounding box center [1173, 327] width 334 height 372
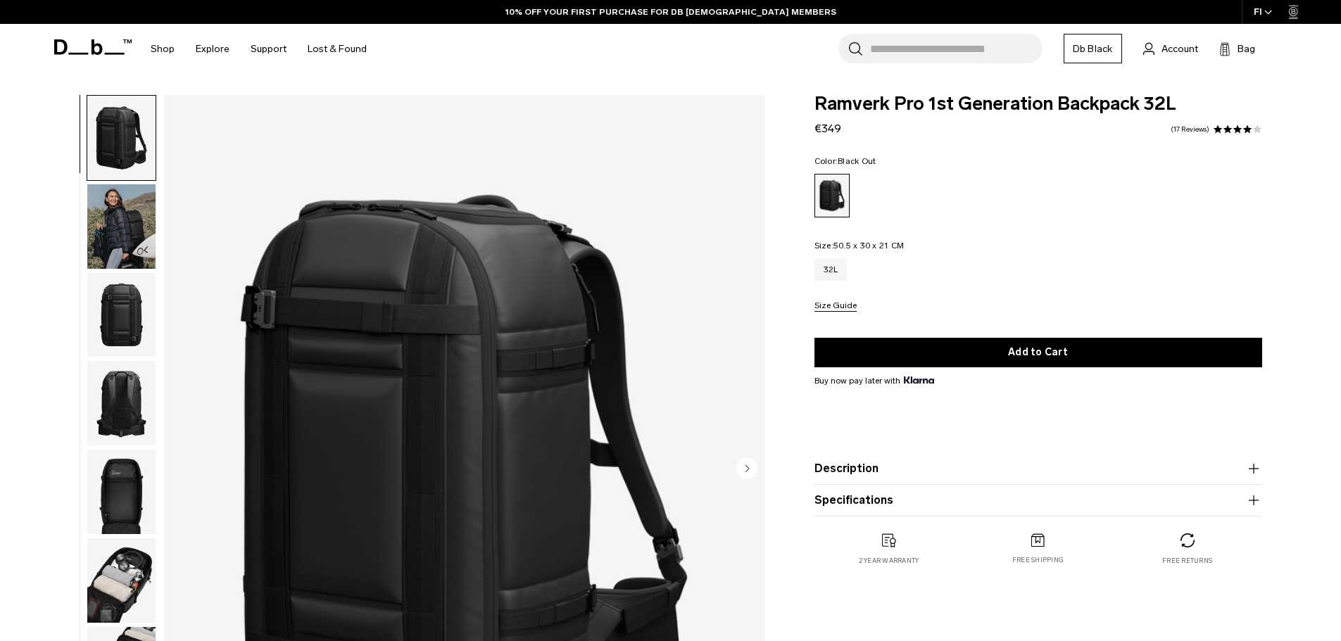
click at [130, 324] on img "button" at bounding box center [121, 315] width 68 height 84
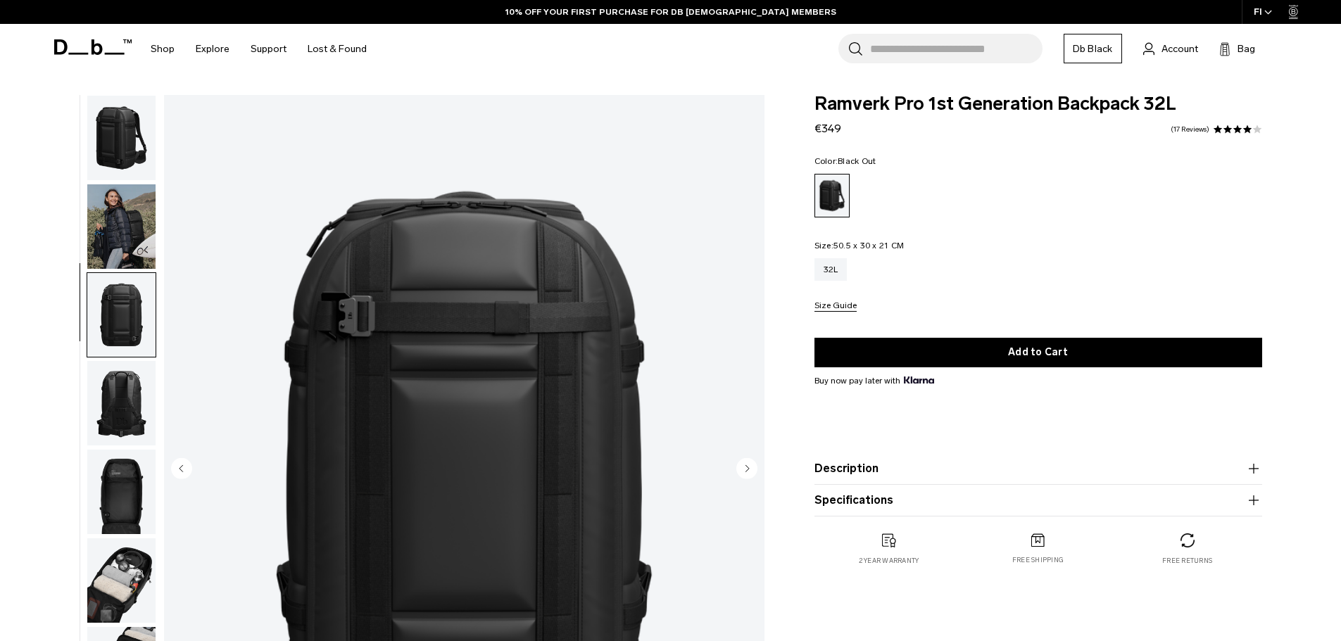
scroll to position [44, 0]
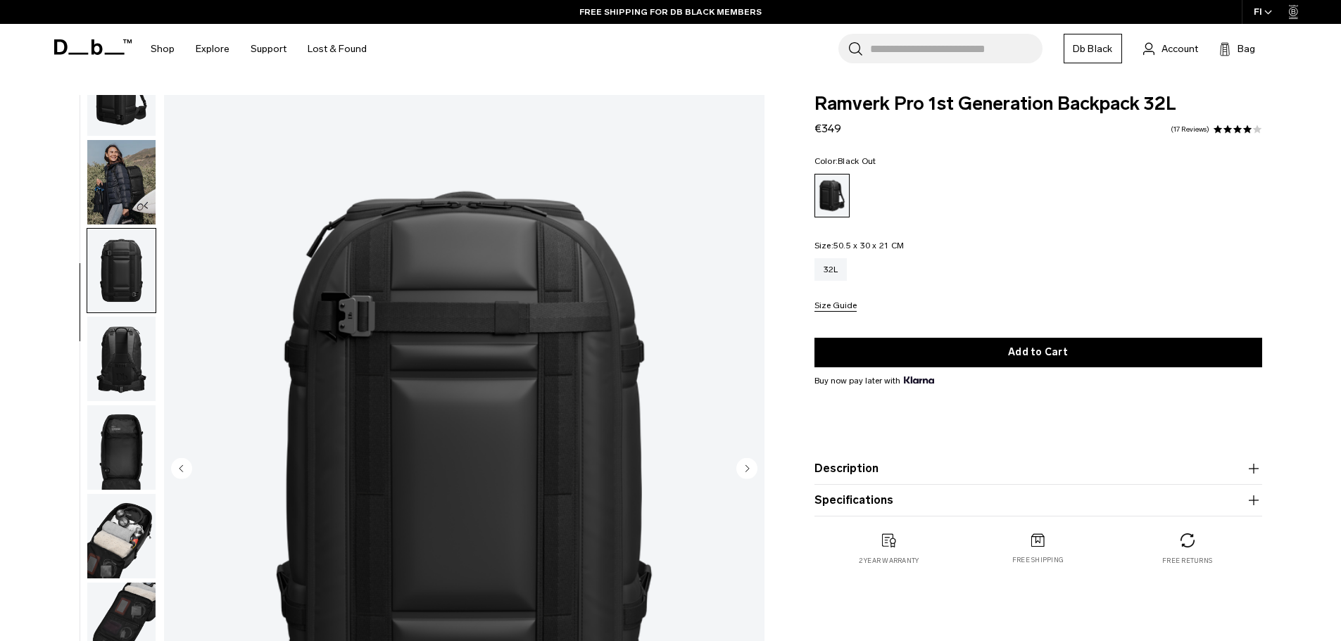
click at [127, 344] on img "button" at bounding box center [121, 359] width 68 height 84
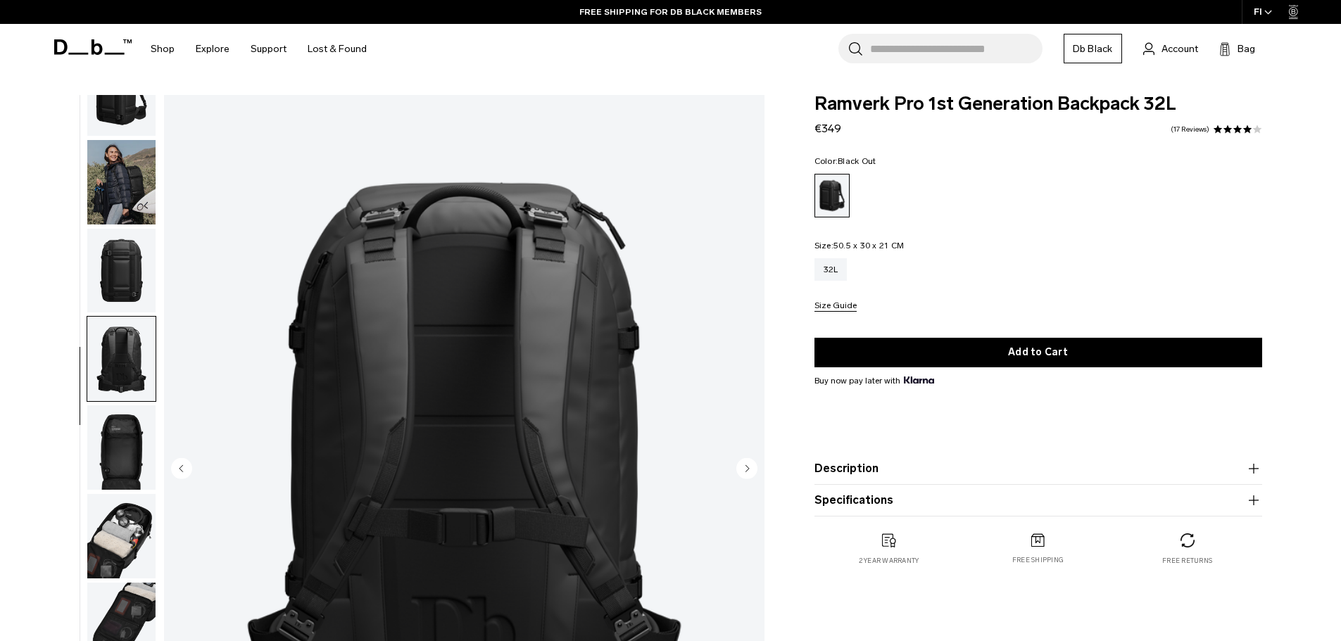
click at [745, 471] on circle "Next slide" at bounding box center [746, 467] width 21 height 21
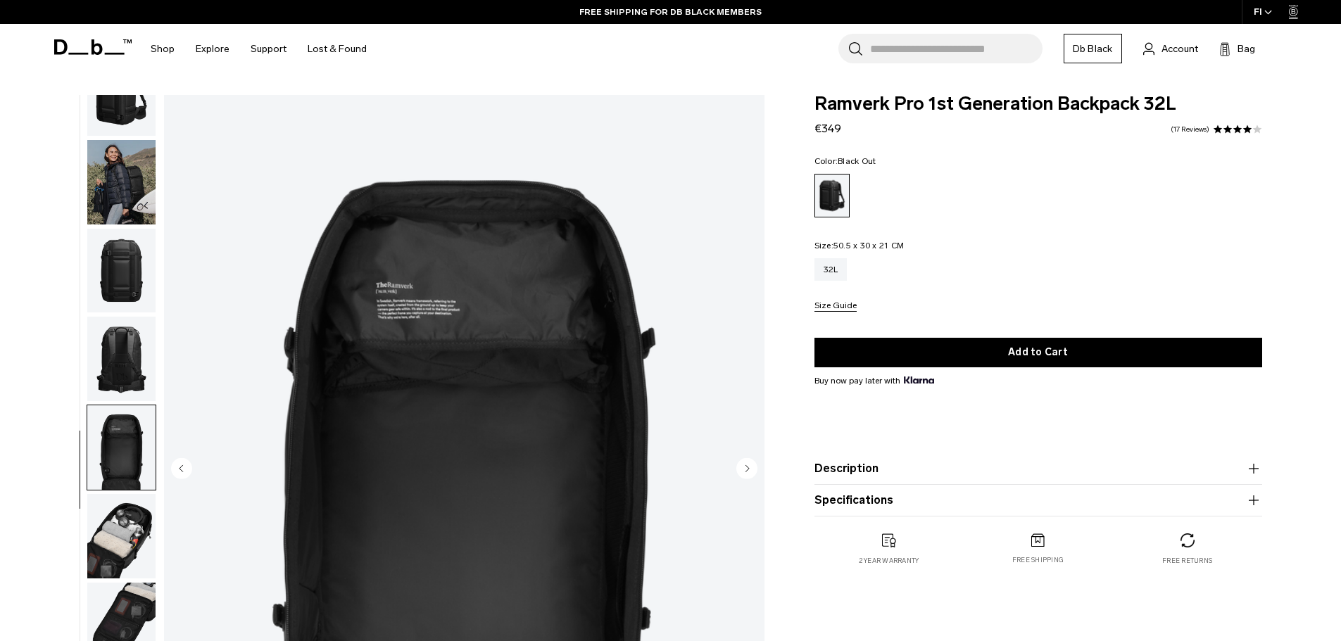
click at [745, 471] on circle "Next slide" at bounding box center [746, 467] width 21 height 21
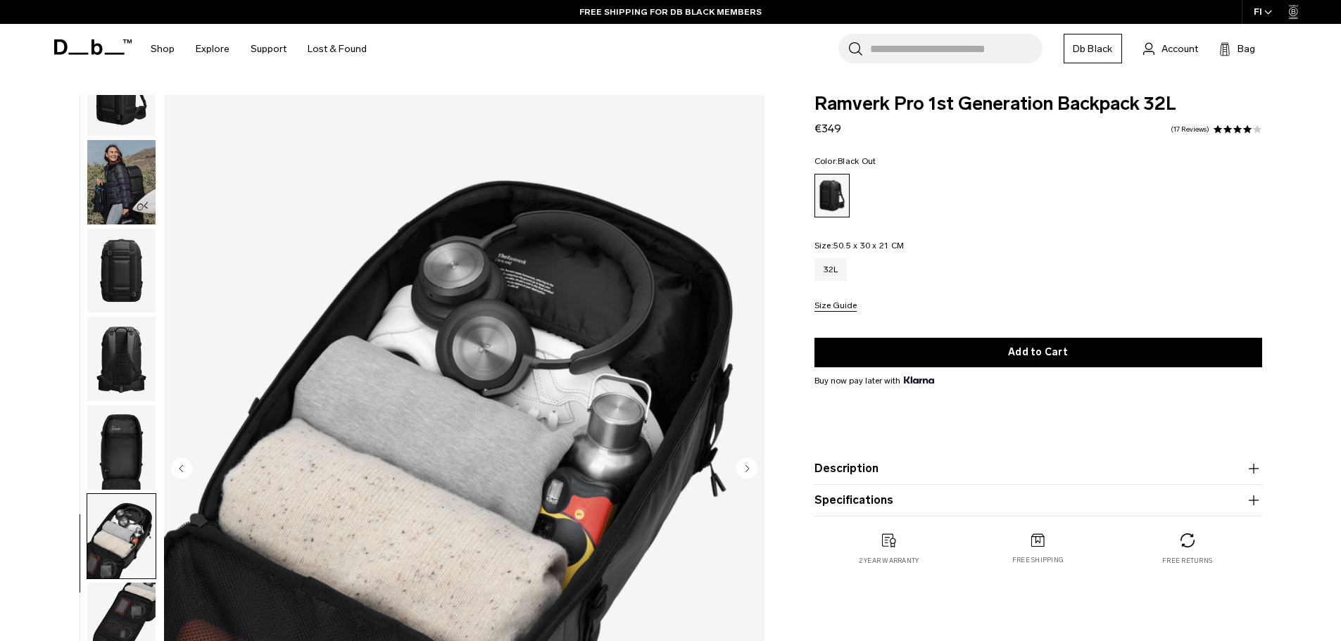
click at [745, 471] on circle "Next slide" at bounding box center [746, 467] width 21 height 21
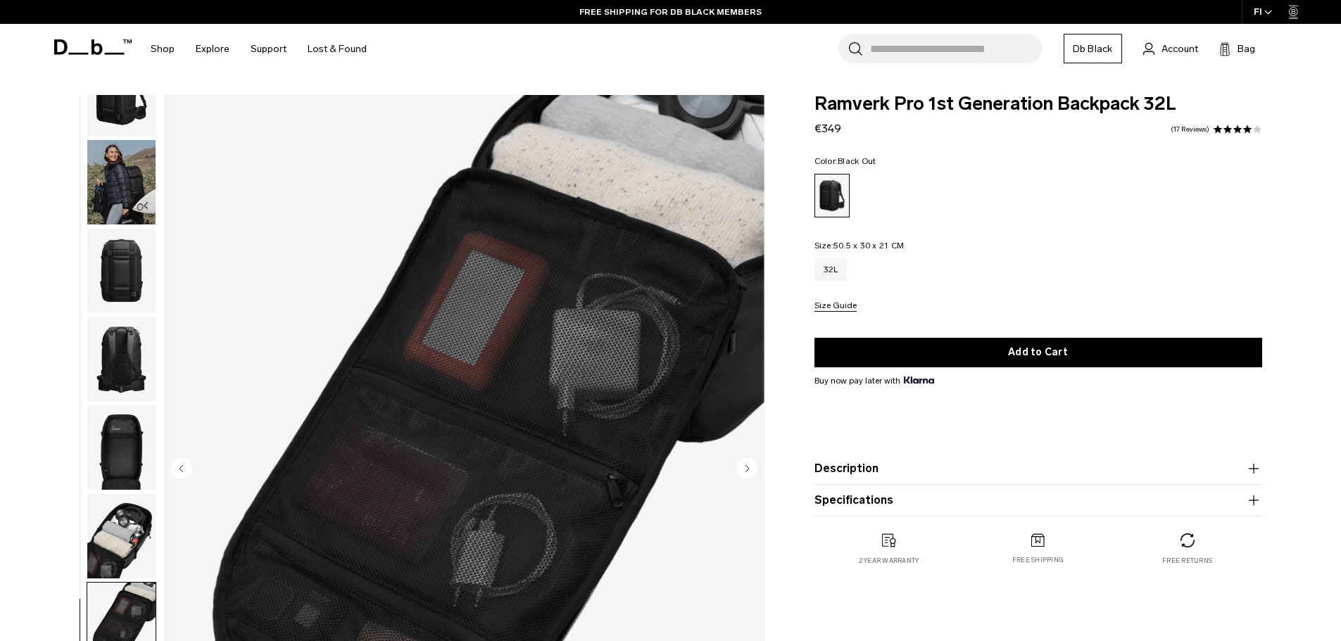
click at [745, 471] on circle "Next slide" at bounding box center [746, 467] width 21 height 21
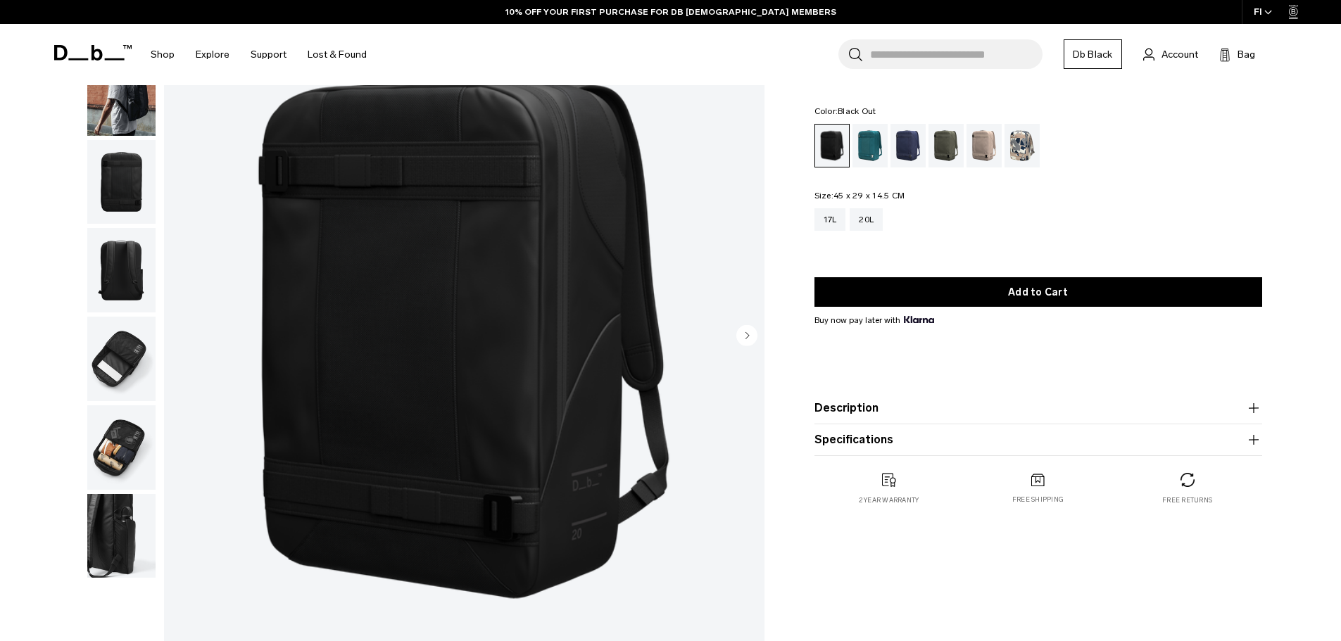
scroll to position [126, 0]
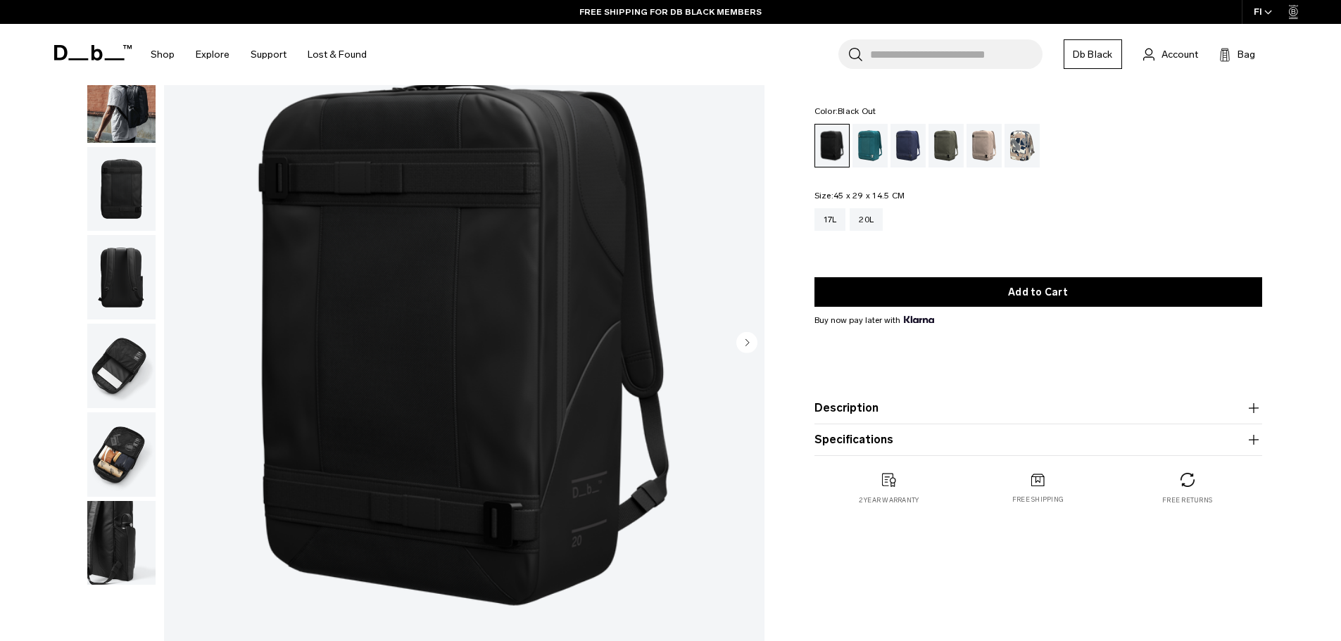
click at [751, 345] on circle "Next slide" at bounding box center [746, 341] width 21 height 21
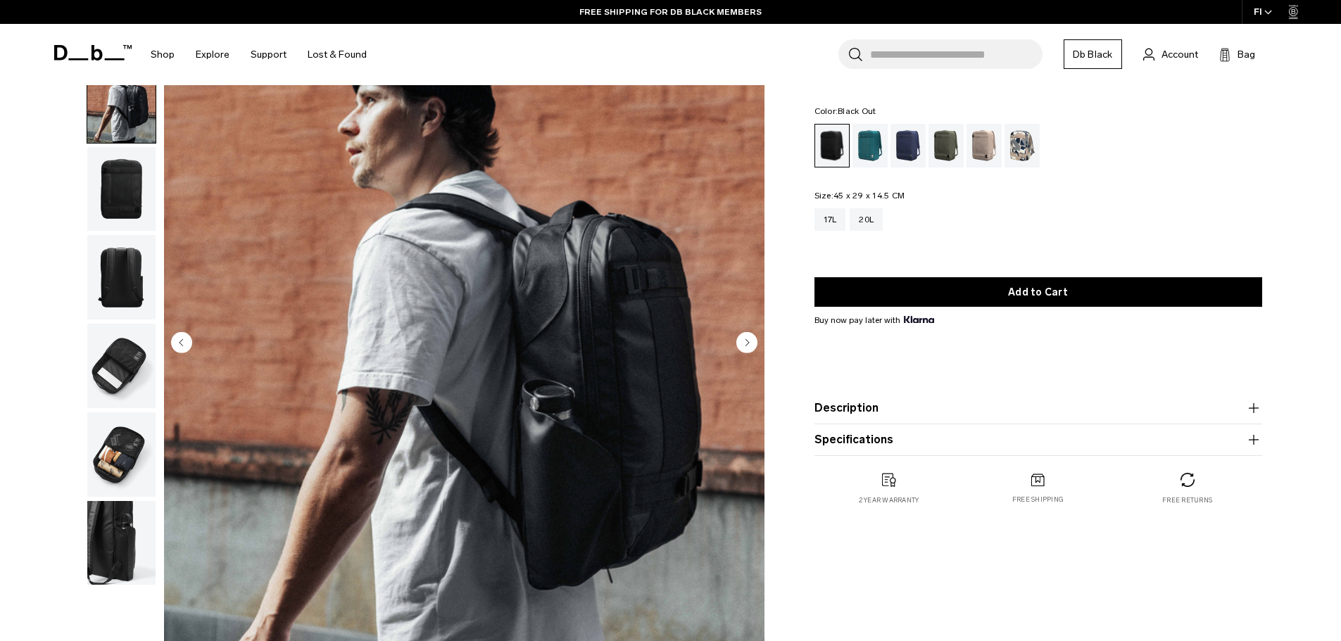
click at [751, 345] on circle "Next slide" at bounding box center [746, 341] width 21 height 21
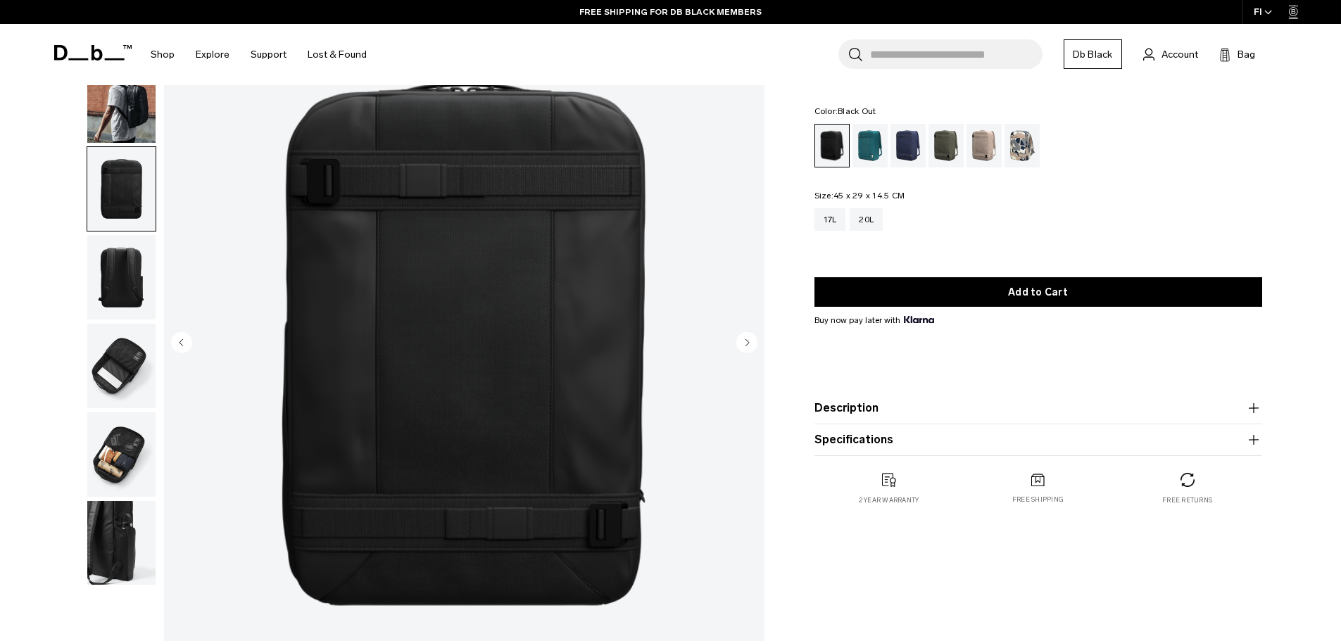
click at [751, 345] on circle "Next slide" at bounding box center [746, 341] width 21 height 21
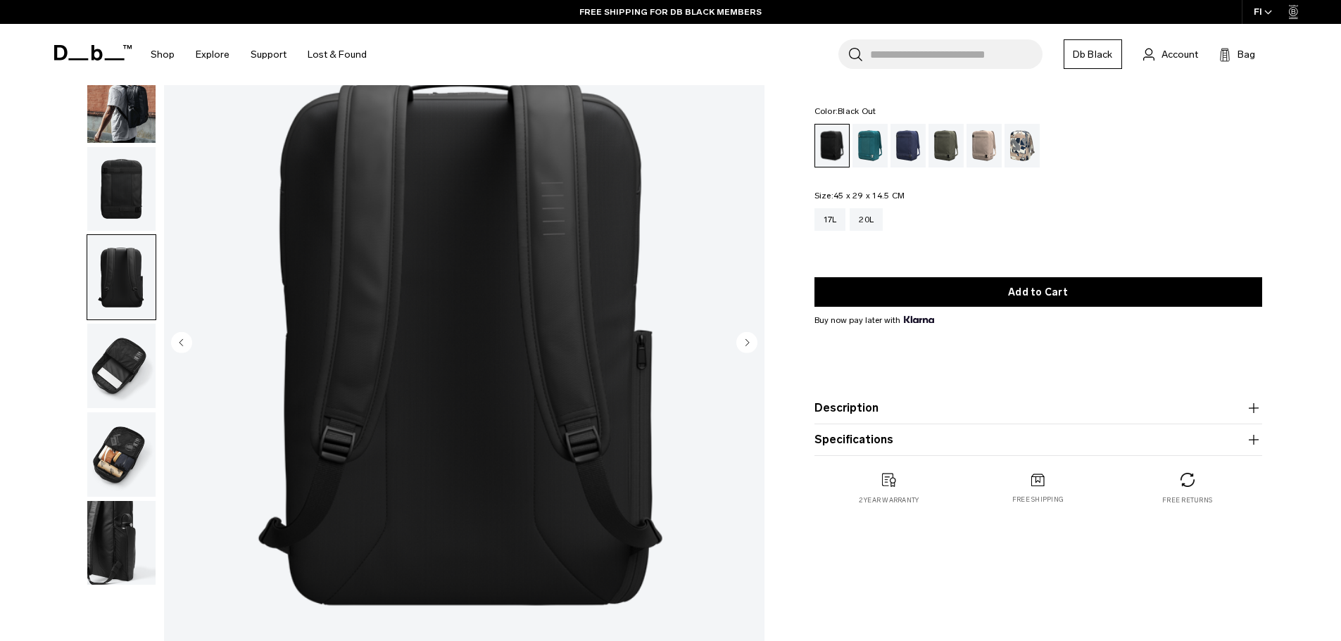
click at [751, 345] on circle "Next slide" at bounding box center [746, 341] width 21 height 21
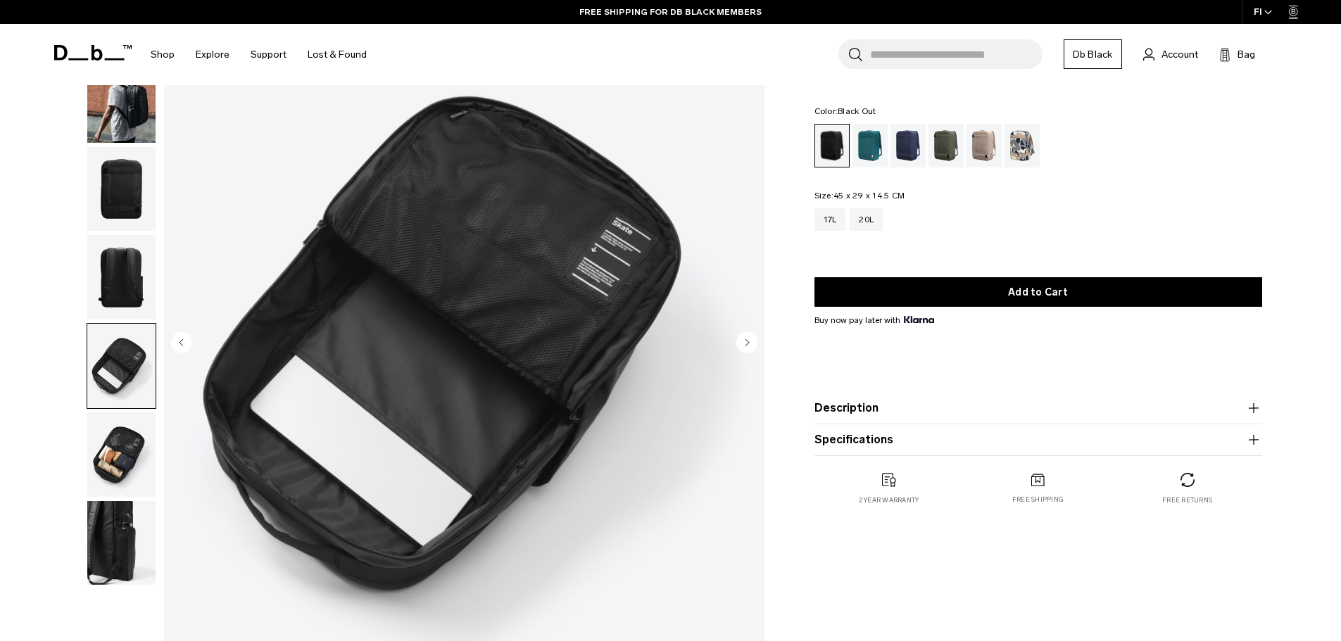
click at [751, 345] on circle "Next slide" at bounding box center [746, 341] width 21 height 21
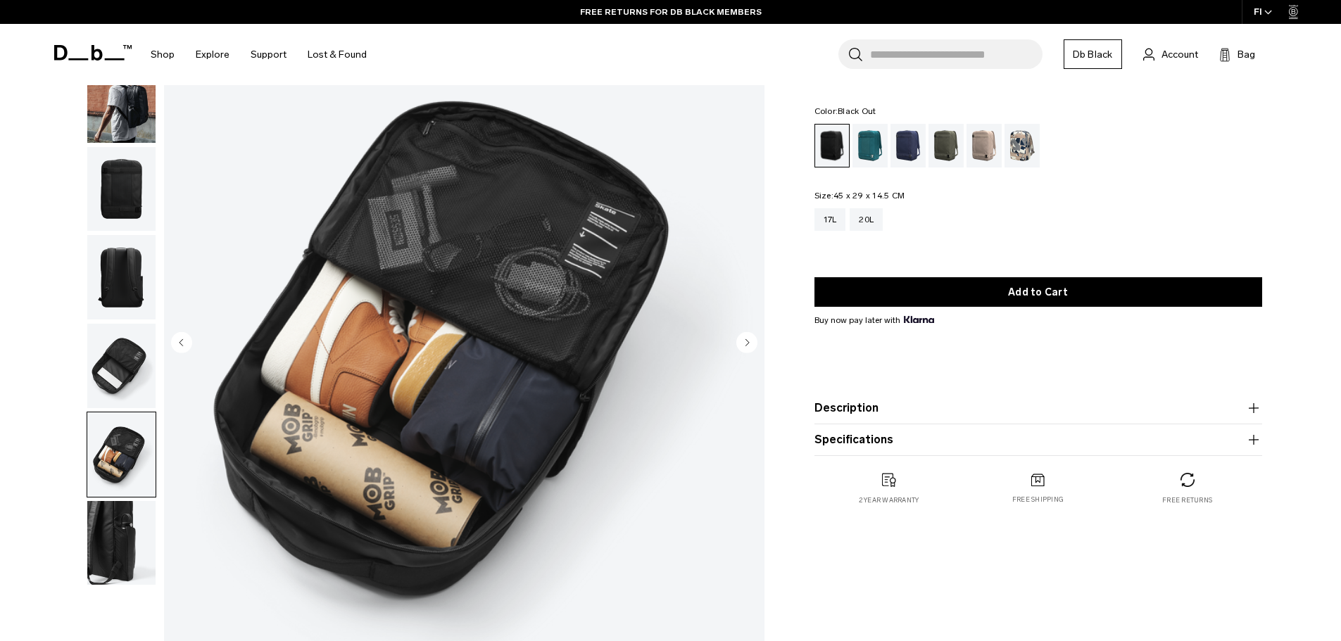
click at [751, 345] on circle "Next slide" at bounding box center [746, 341] width 21 height 21
